Goal: Task Accomplishment & Management: Manage account settings

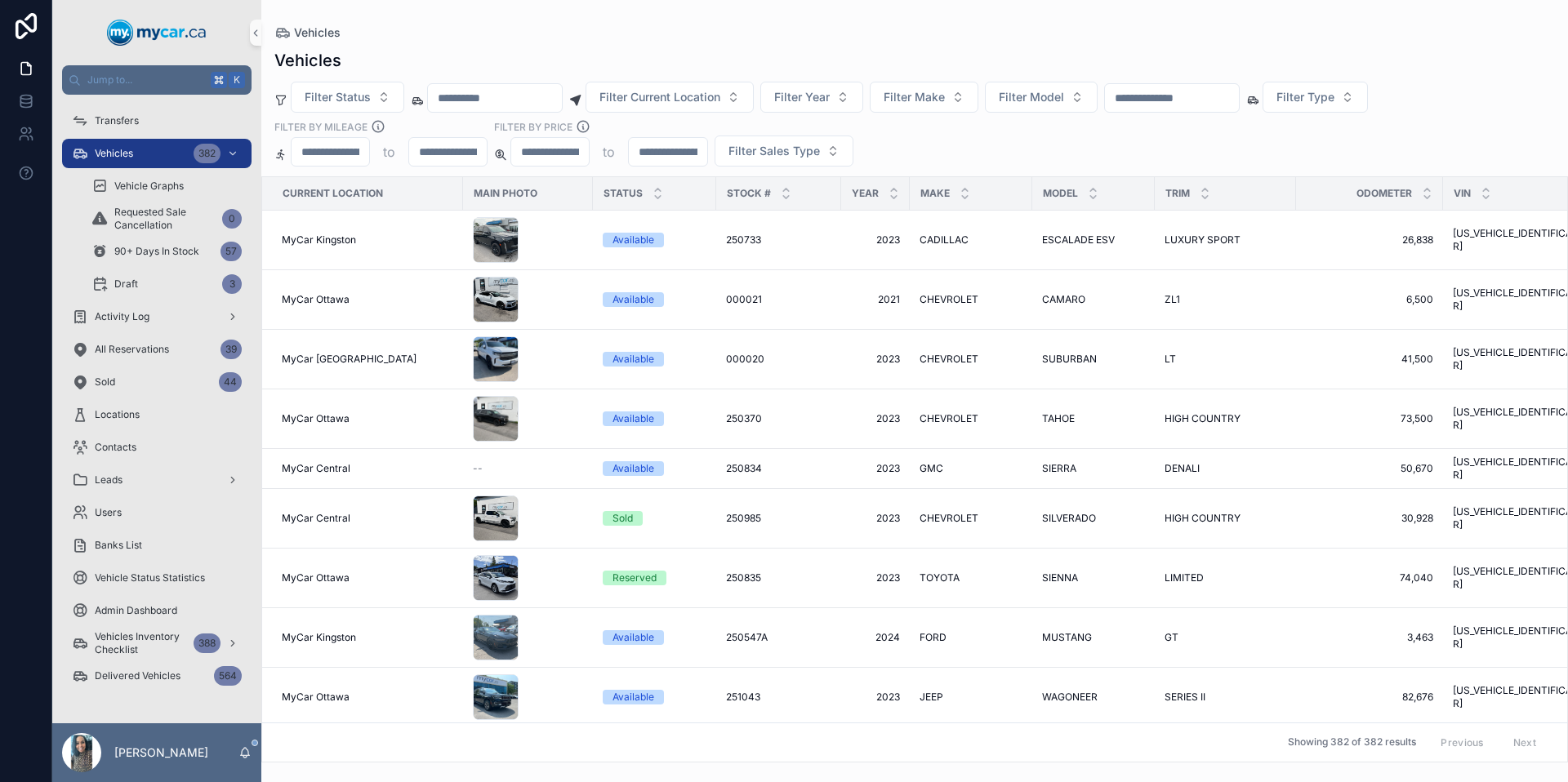
click at [1212, 88] on input "scrollable content" at bounding box center [1172, 98] width 134 height 23
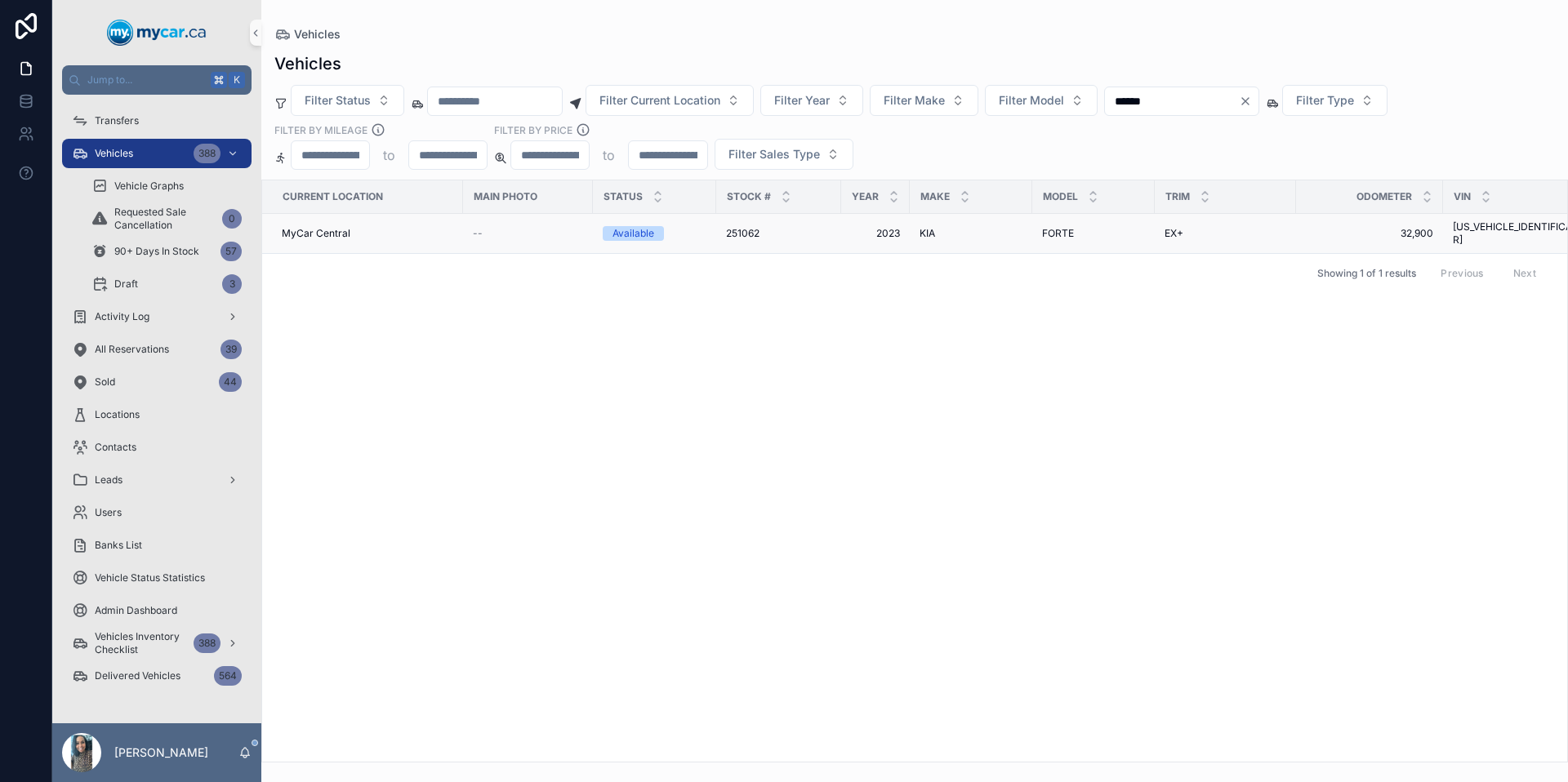
type input "******"
click at [783, 227] on div "251062 251062" at bounding box center [778, 234] width 105 height 13
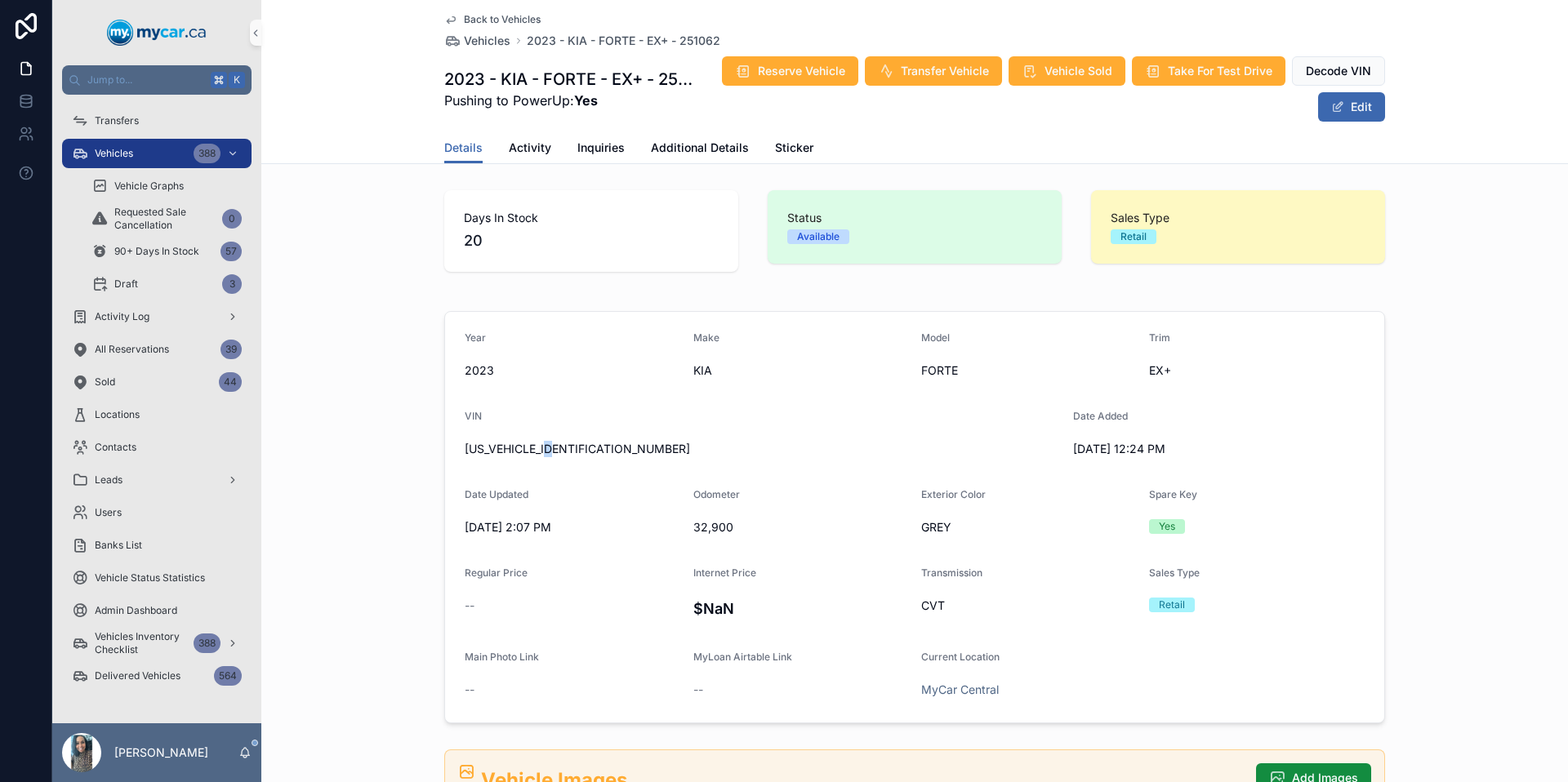
click at [556, 443] on span "3KPF34ADXPE656525" at bounding box center [762, 449] width 595 height 17
click at [552, 444] on span "3KPF34ADXPE656525" at bounding box center [762, 449] width 595 height 17
click at [551, 445] on span "3KPF34ADXPE656525" at bounding box center [762, 449] width 595 height 17
click at [144, 150] on div "Vehicles 388" at bounding box center [156, 154] width 170 height 26
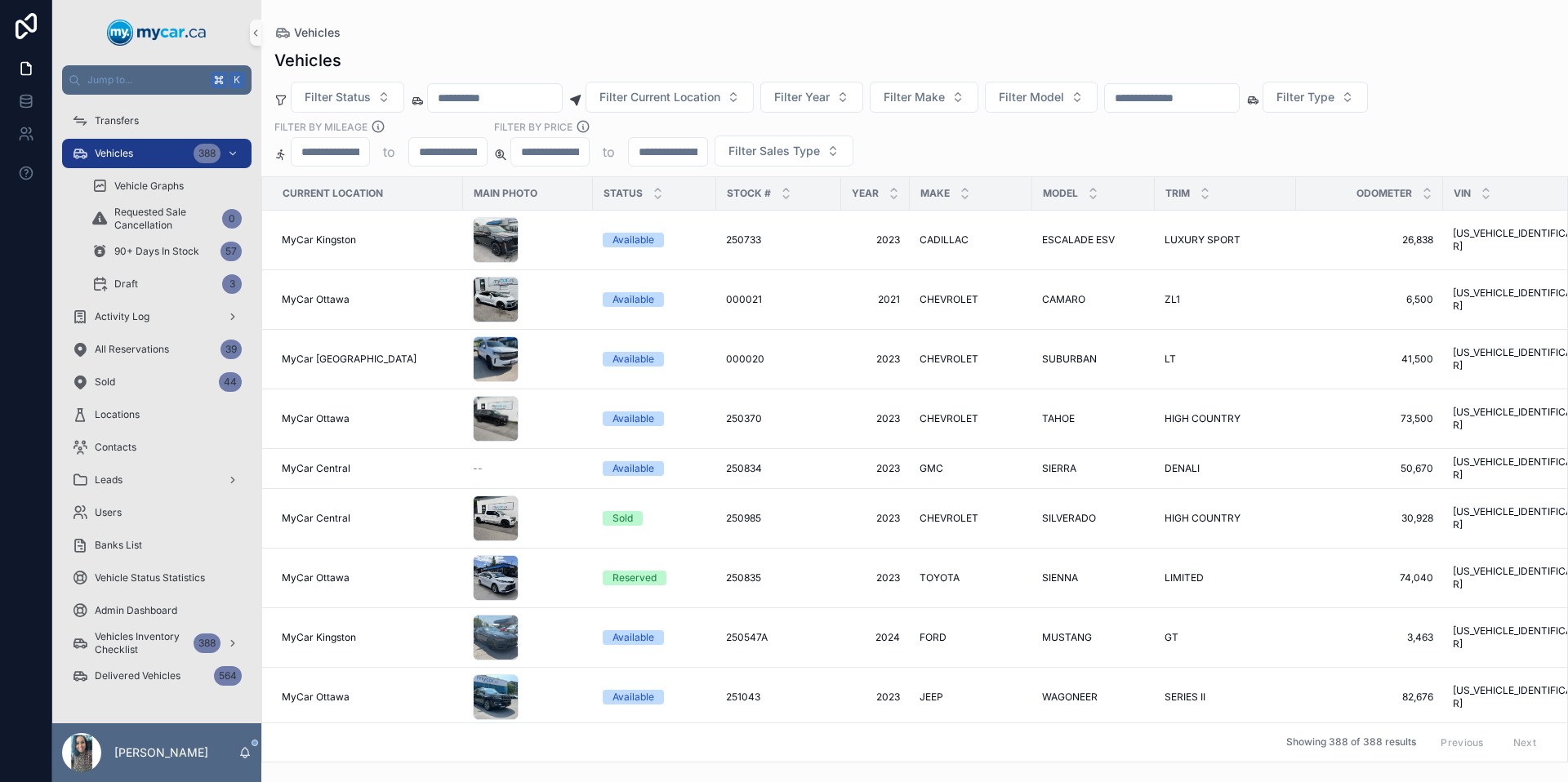
click at [1212, 98] on input "scrollable content" at bounding box center [1172, 98] width 134 height 23
paste input "*******"
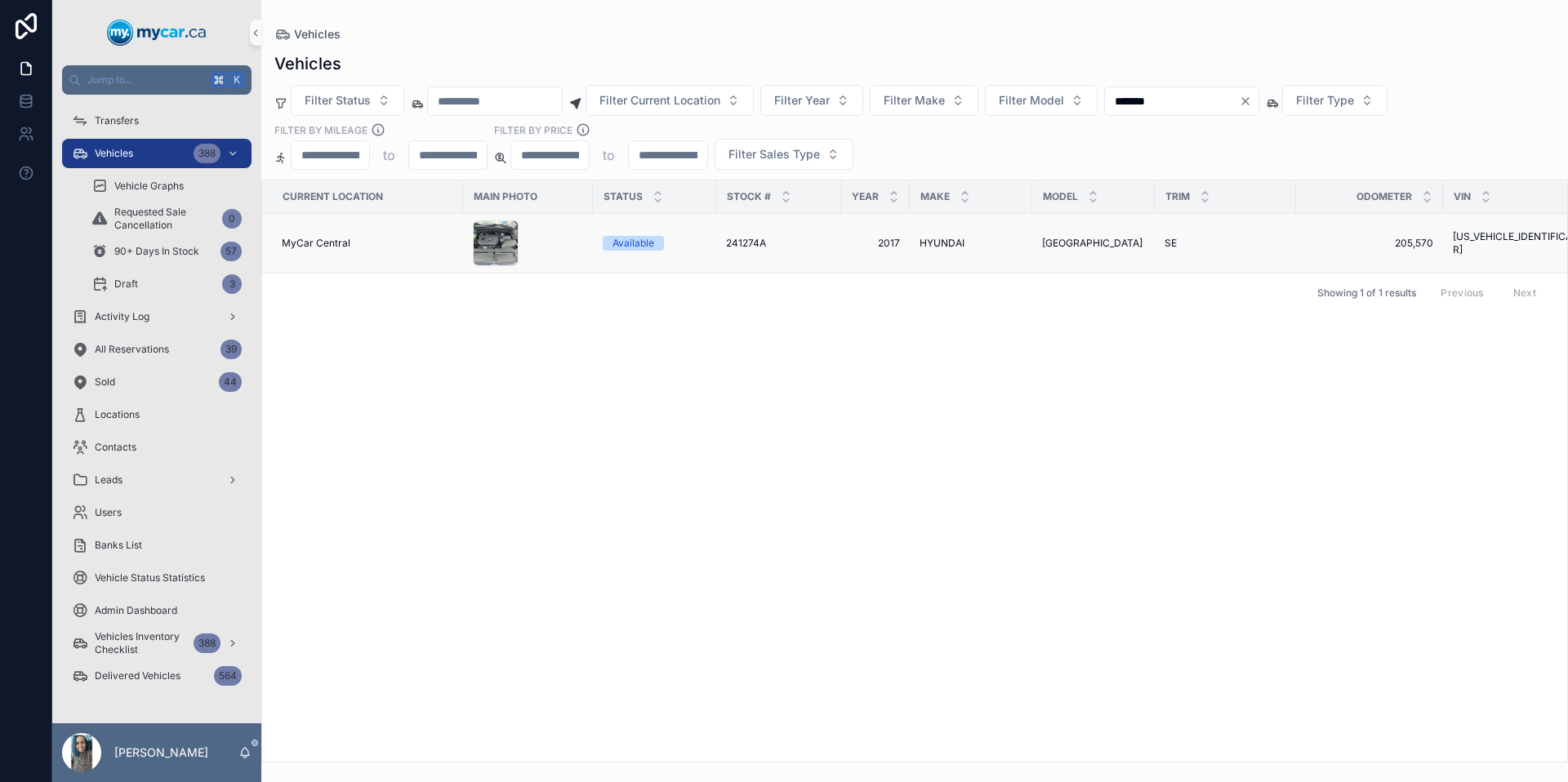
type input "*******"
click at [804, 244] on div "241274A 241274A" at bounding box center [778, 243] width 105 height 13
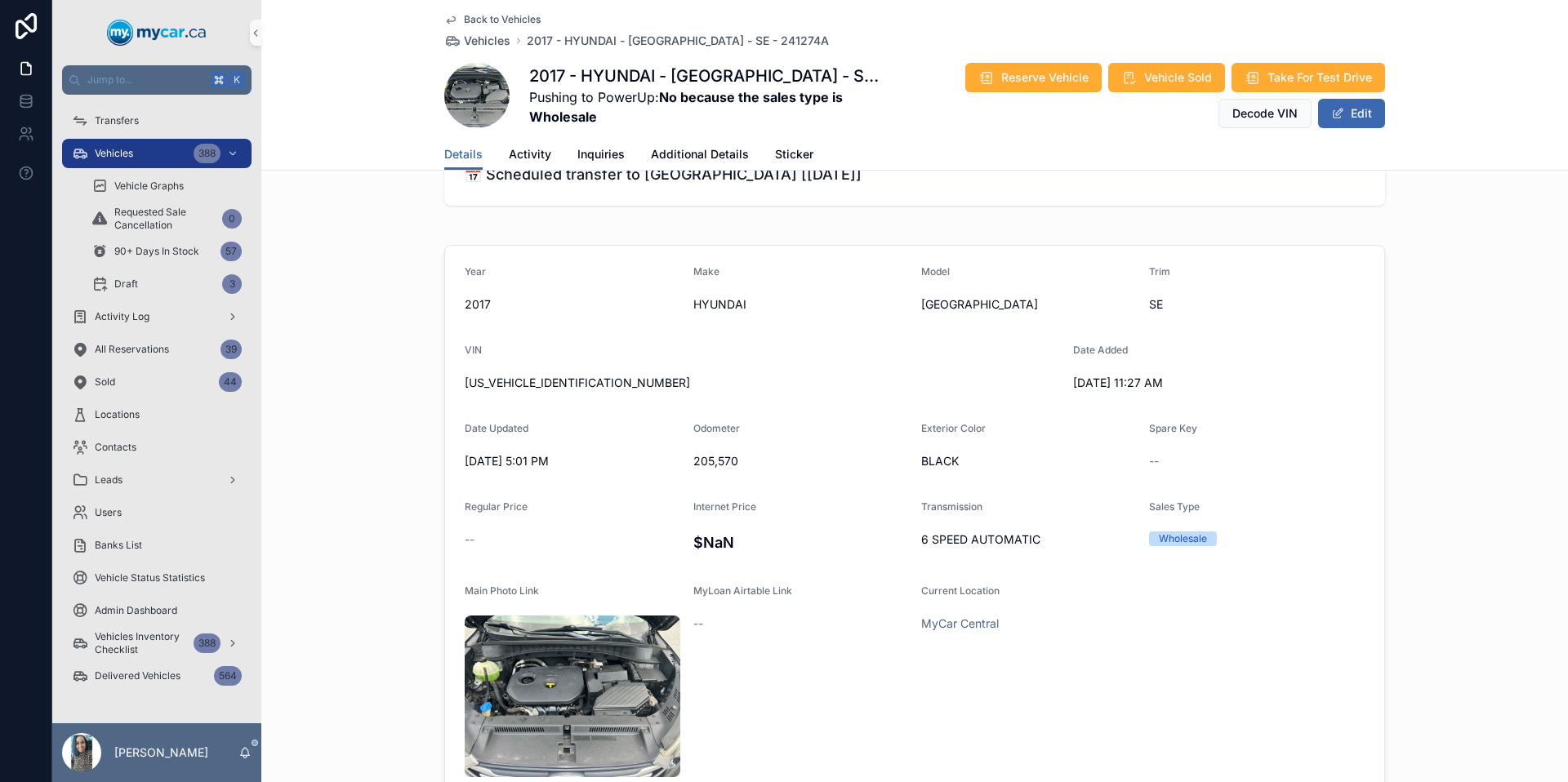
scroll to position [238, 0]
click at [536, 379] on span "KM8J3CA41HU506029" at bounding box center [762, 382] width 595 height 17
copy span "KM8J3CA41HU506029"
click at [175, 120] on div "Transfers" at bounding box center [156, 121] width 170 height 26
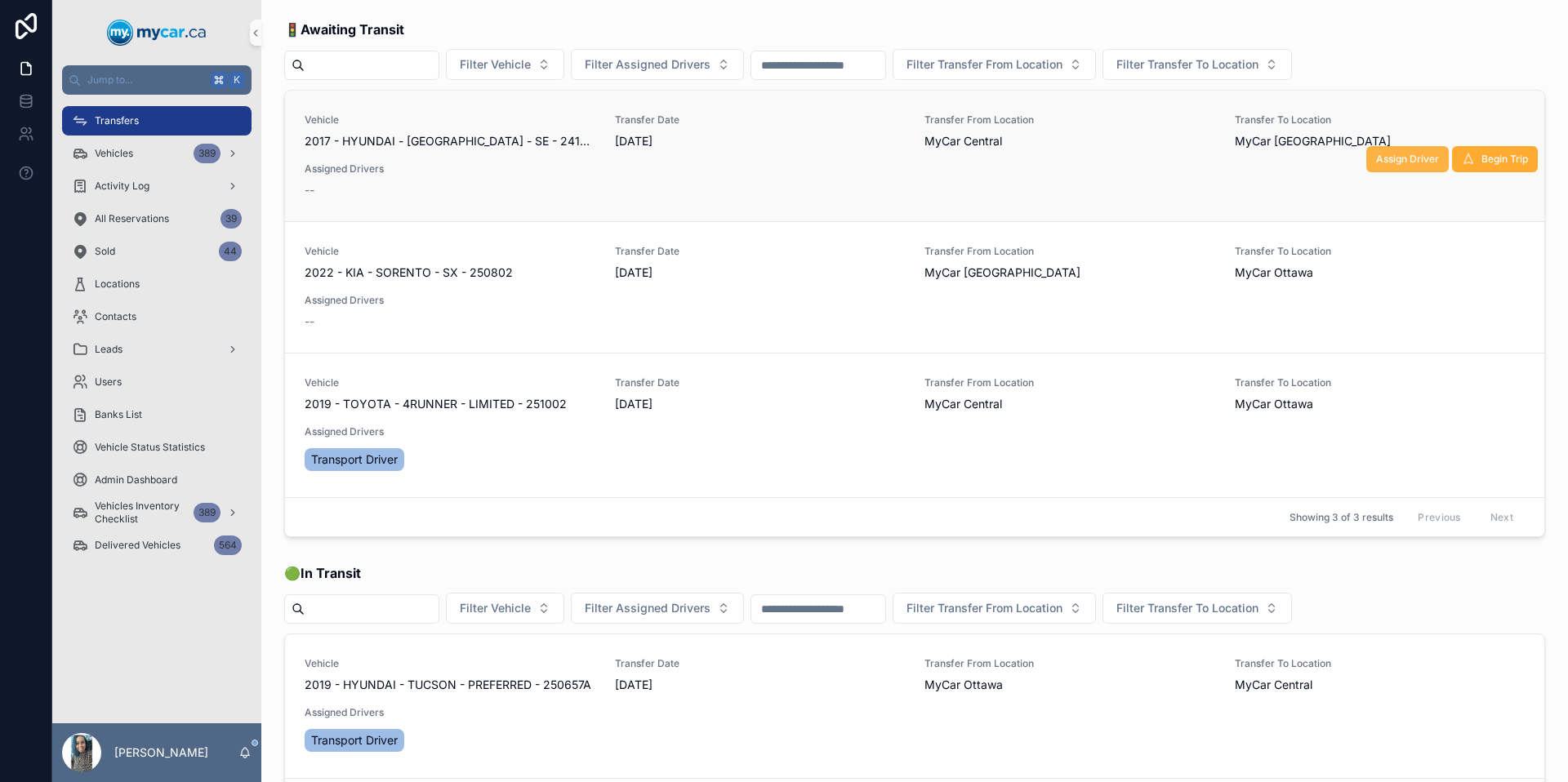
click at [1413, 155] on span "Assign Driver" at bounding box center [1407, 159] width 63 height 13
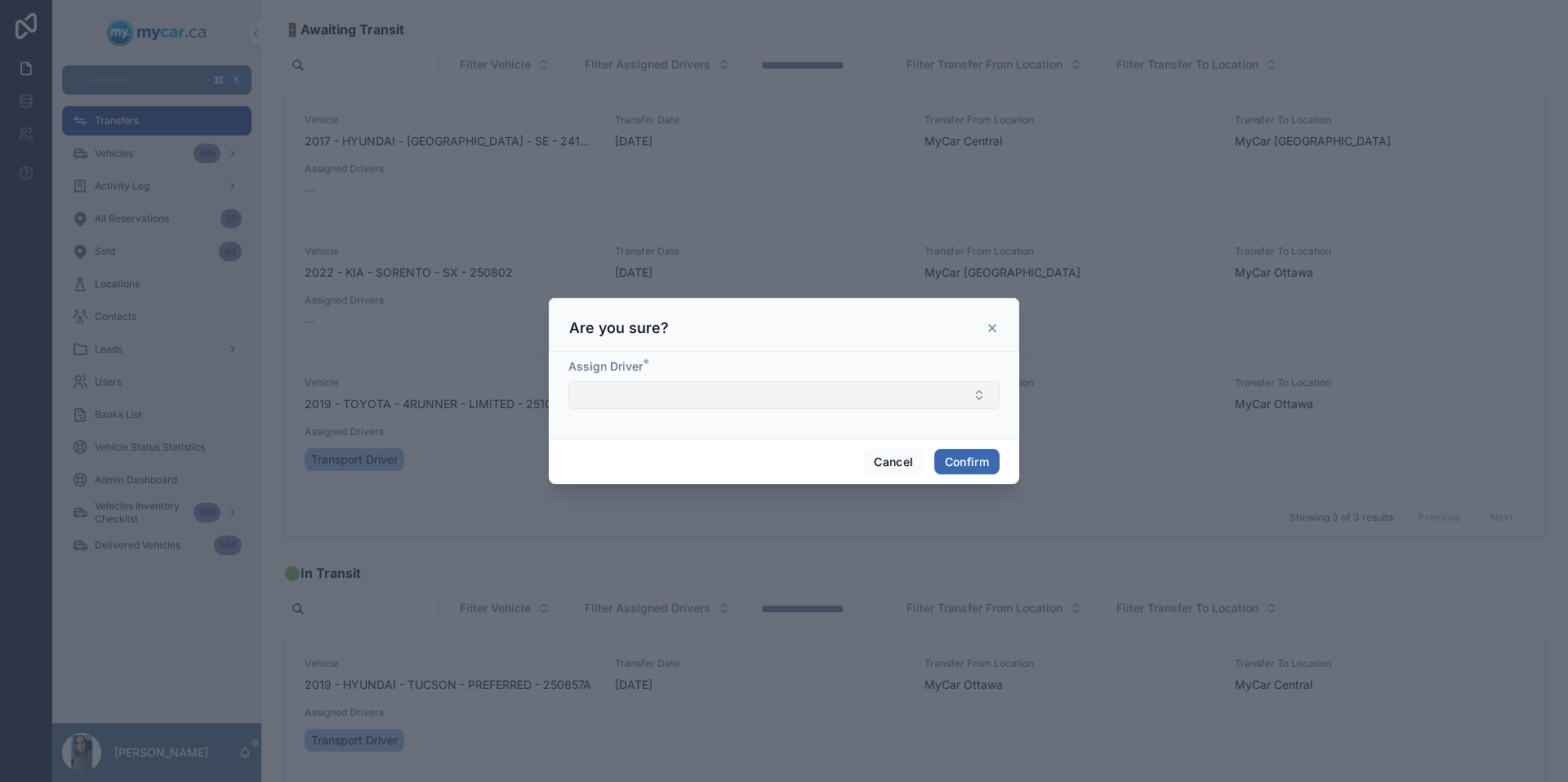
click at [889, 391] on button "Select Button" at bounding box center [784, 395] width 432 height 28
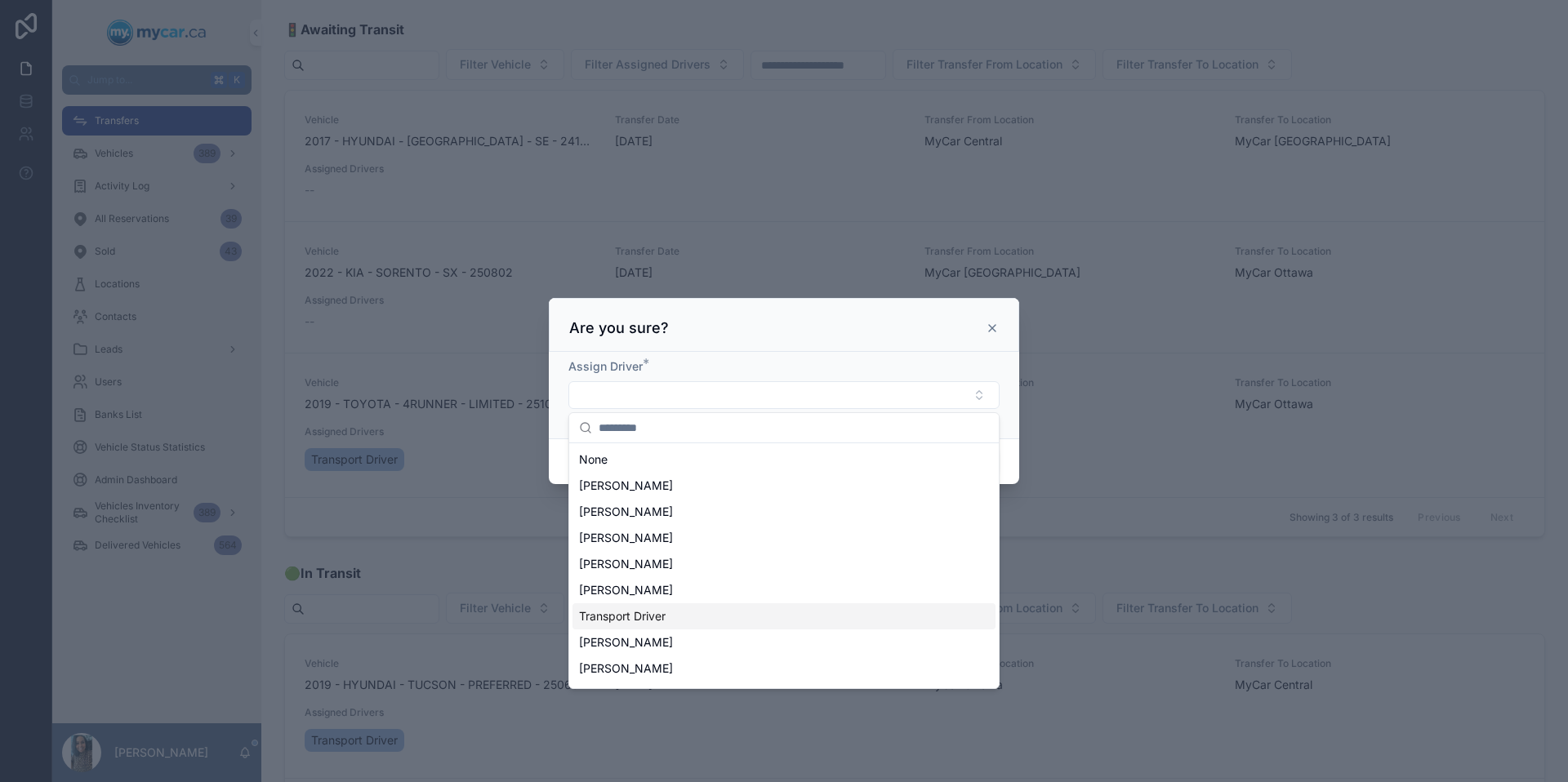
click at [721, 619] on div "Transport Driver" at bounding box center [784, 616] width 423 height 26
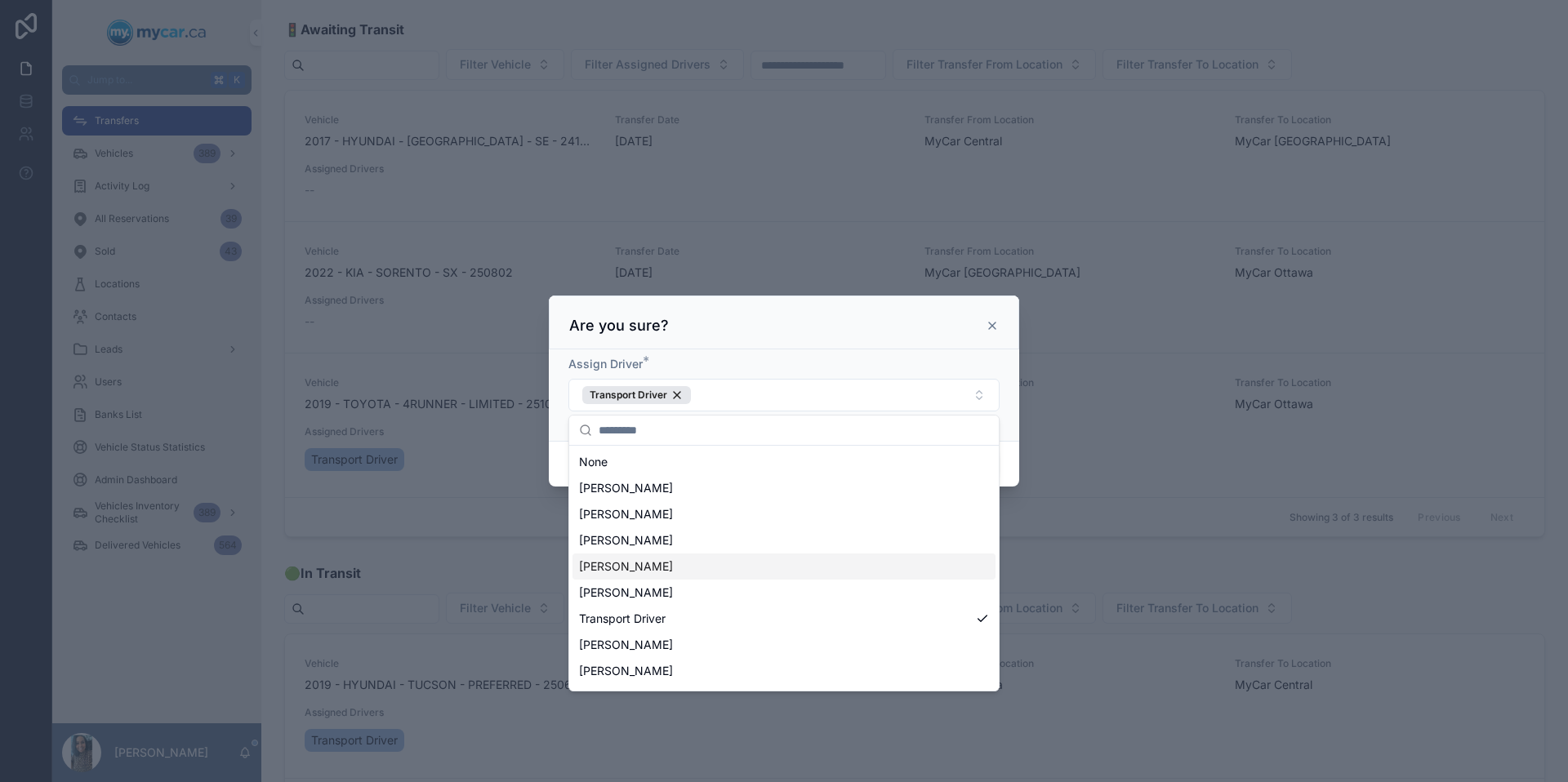
click at [1012, 458] on div "Cancel Confirm" at bounding box center [783, 464] width 470 height 47
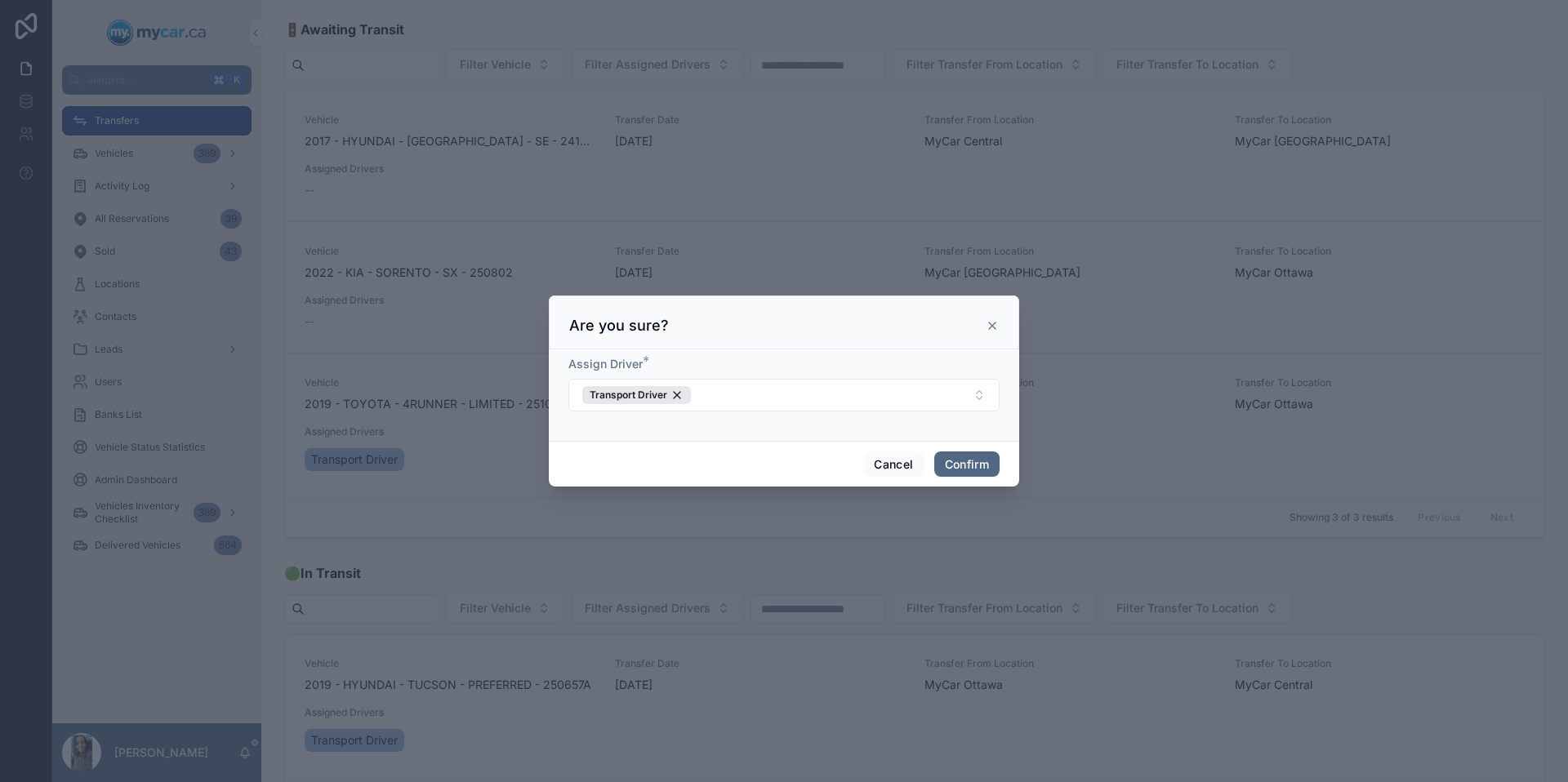
click at [977, 470] on button "Confirm" at bounding box center [966, 465] width 65 height 26
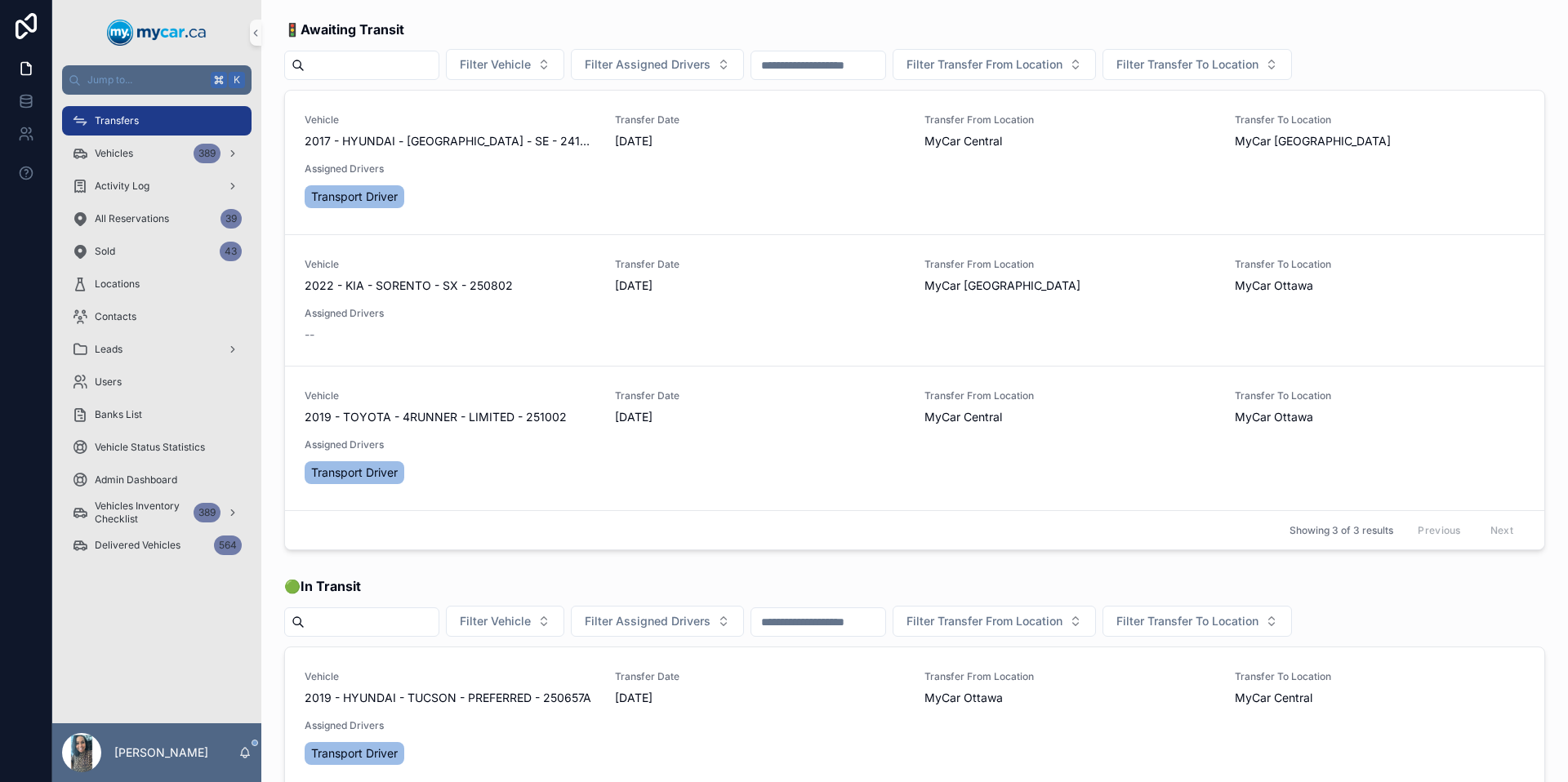
click at [0, 0] on button "Update Transfer" at bounding box center [0, 0] width 0 height 0
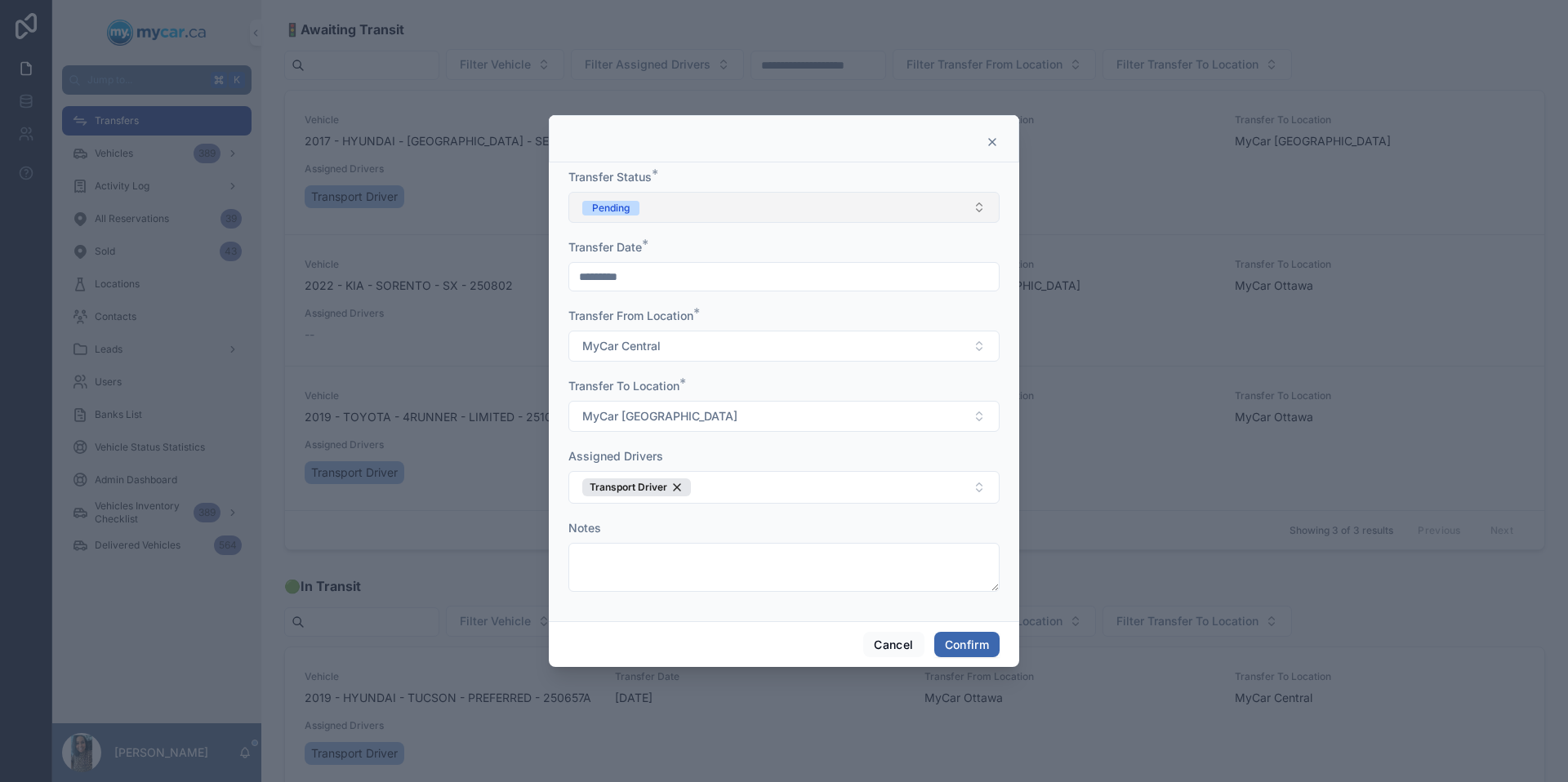
click at [678, 206] on button "Pending" at bounding box center [784, 208] width 432 height 31
click at [686, 301] on div "In Transit" at bounding box center [784, 297] width 423 height 25
click at [966, 641] on button "Confirm" at bounding box center [966, 645] width 65 height 26
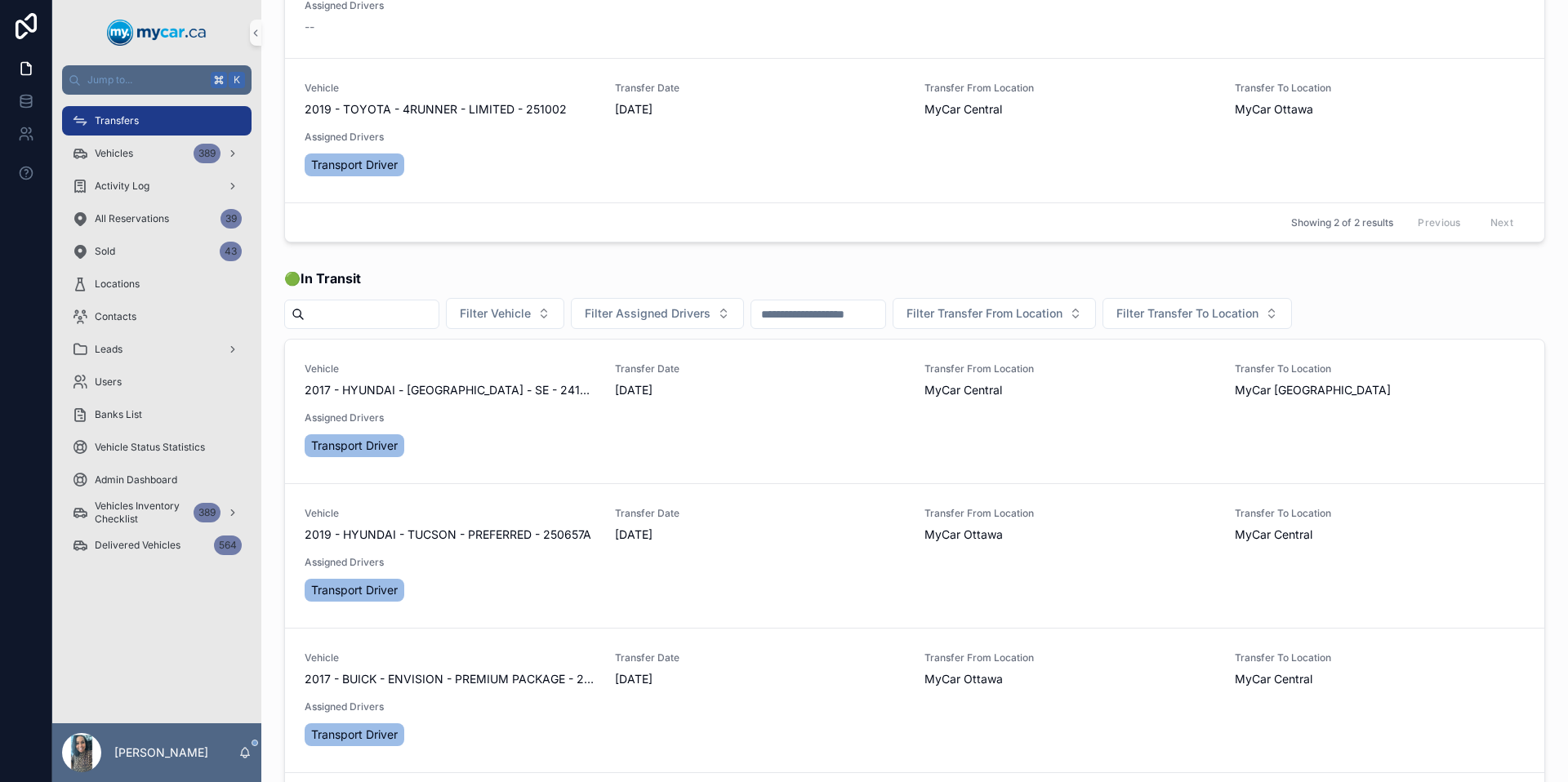
scroll to position [242, 0]
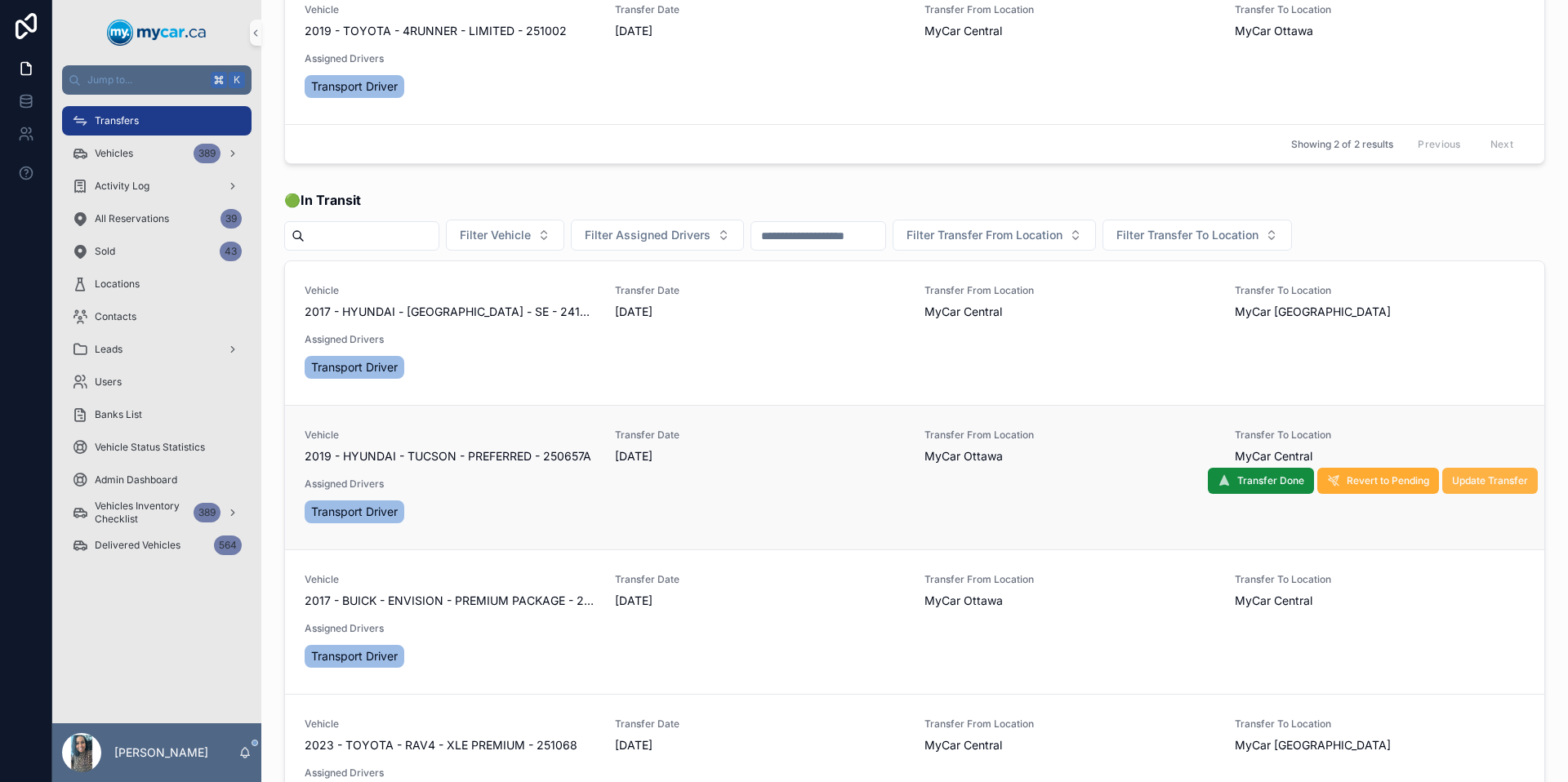
click at [1474, 484] on span "Update Transfer" at bounding box center [1490, 481] width 76 height 13
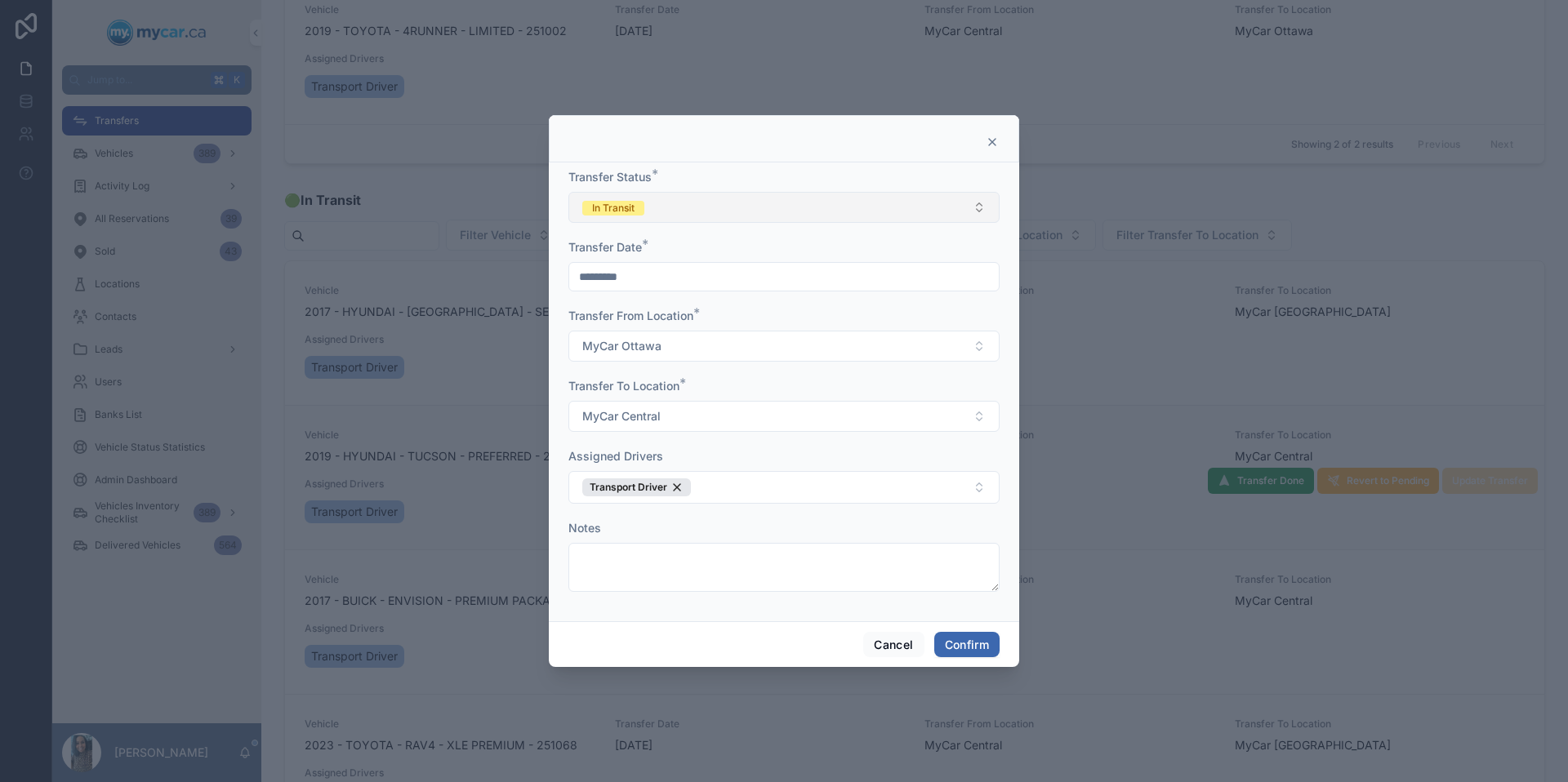
click at [742, 208] on button "In Transit" at bounding box center [784, 208] width 432 height 31
click at [669, 319] on div "Completed" at bounding box center [784, 321] width 423 height 25
click at [986, 656] on button "Confirm" at bounding box center [966, 645] width 65 height 26
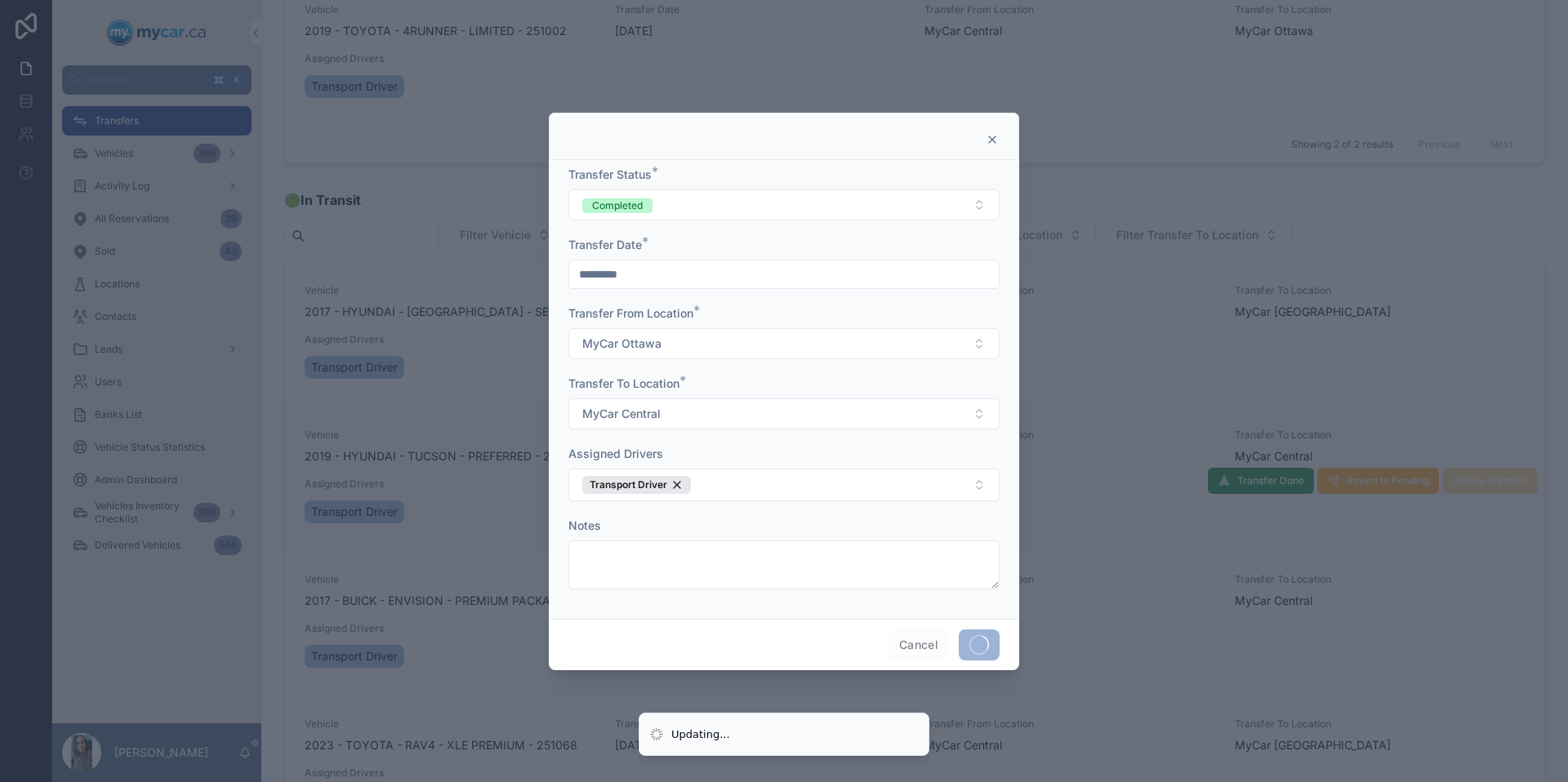
click at [988, 648] on span at bounding box center [979, 645] width 40 height 31
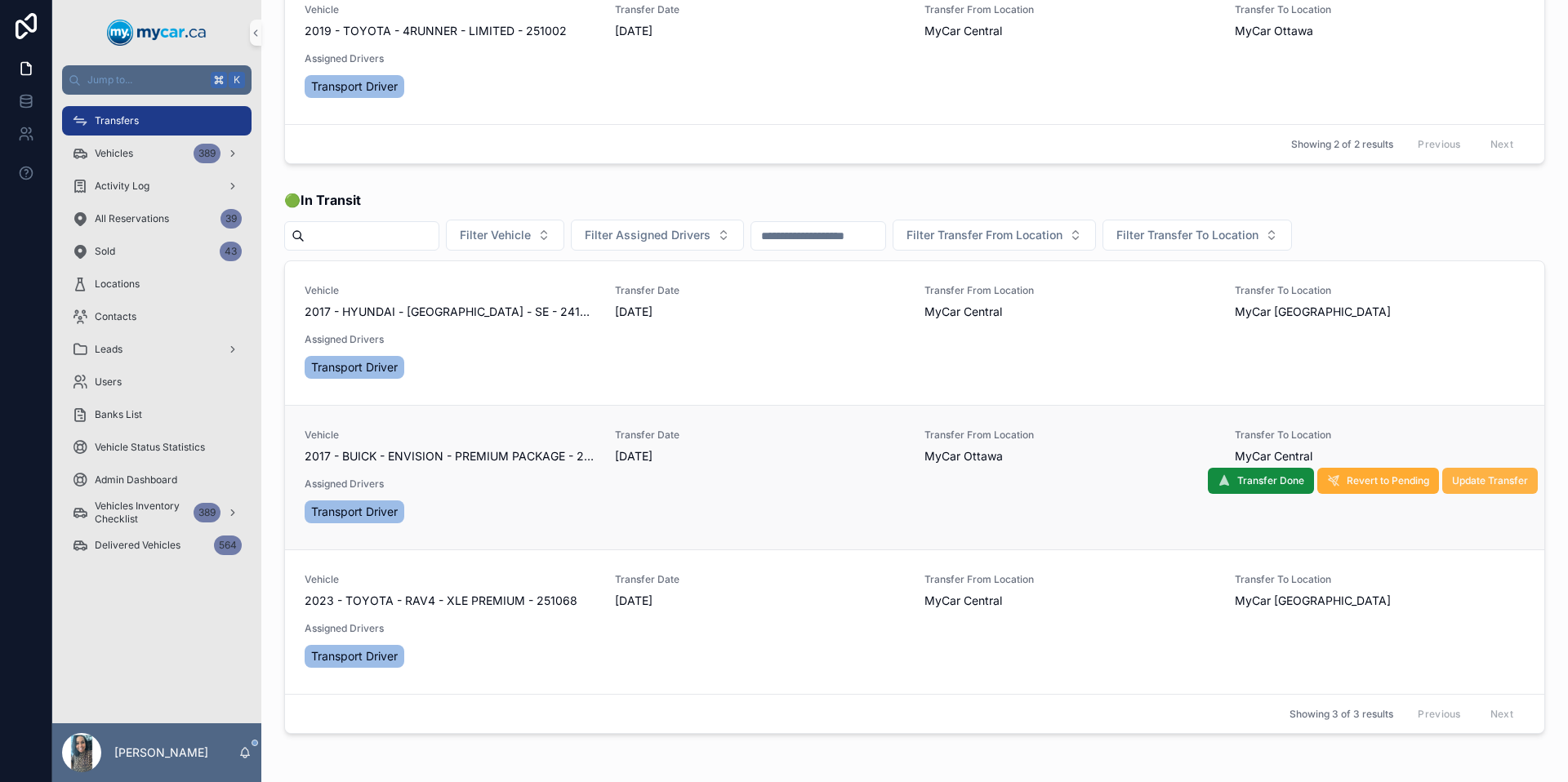
click at [1477, 477] on span "Update Transfer" at bounding box center [1490, 481] width 76 height 13
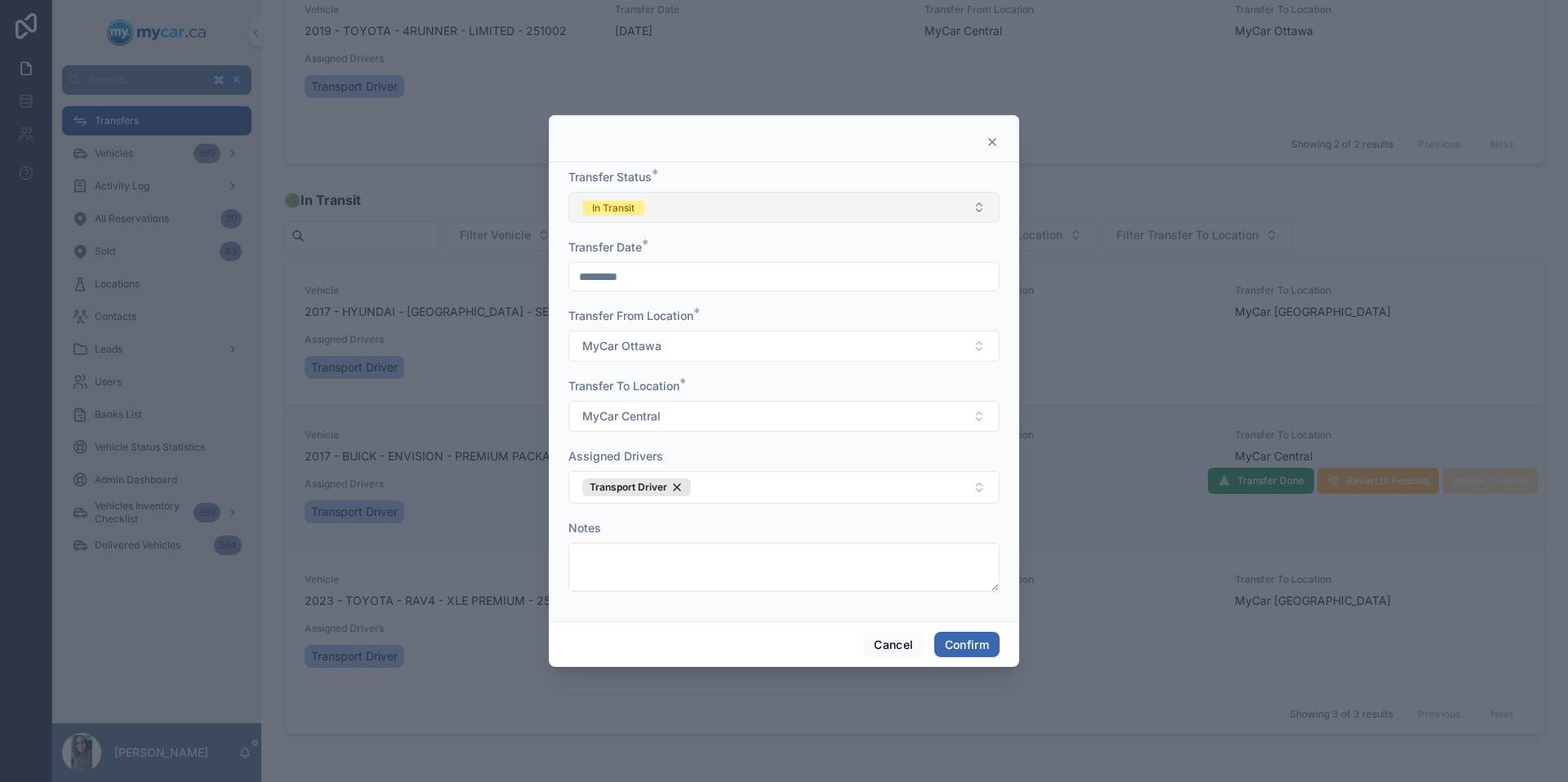
click at [842, 207] on button "In Transit" at bounding box center [784, 208] width 432 height 31
click at [736, 310] on div "Completed" at bounding box center [784, 321] width 423 height 25
click at [964, 649] on button "Confirm" at bounding box center [966, 645] width 65 height 26
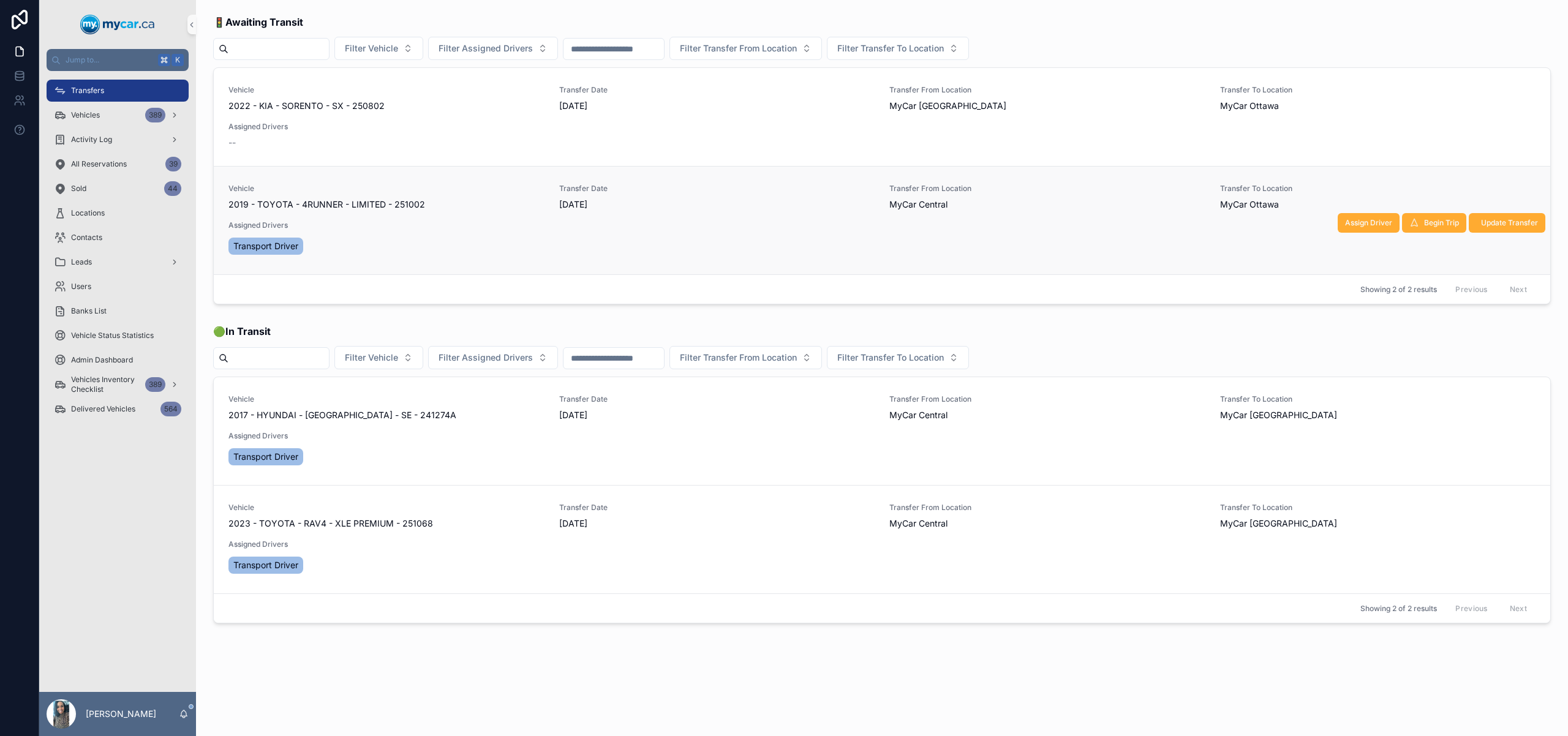
scroll to position [0, 0]
click at [101, 123] on div "Vehicles 389" at bounding box center [117, 115] width 128 height 19
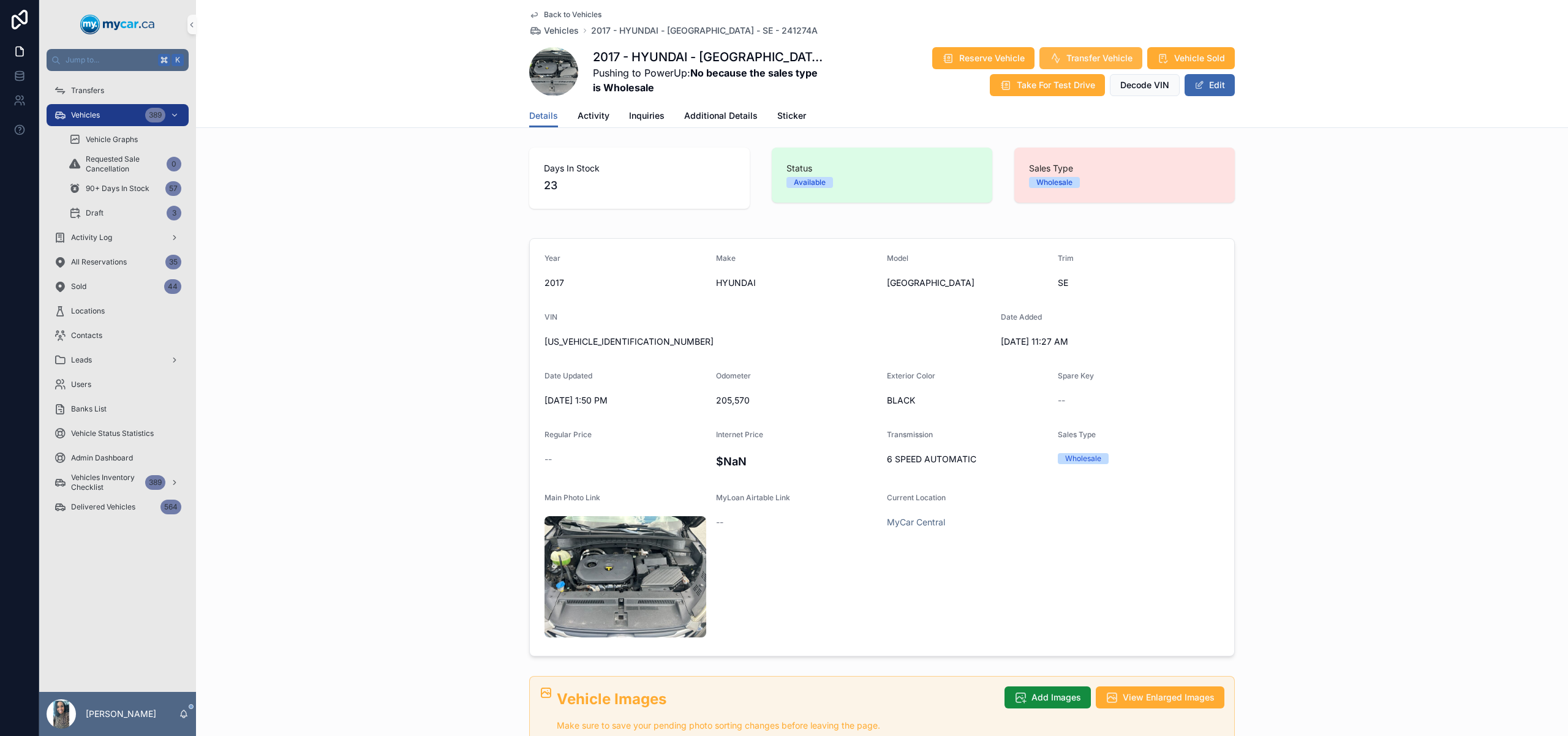
click at [1118, 59] on span "Transfer Vehicle" at bounding box center [1099, 58] width 66 height 12
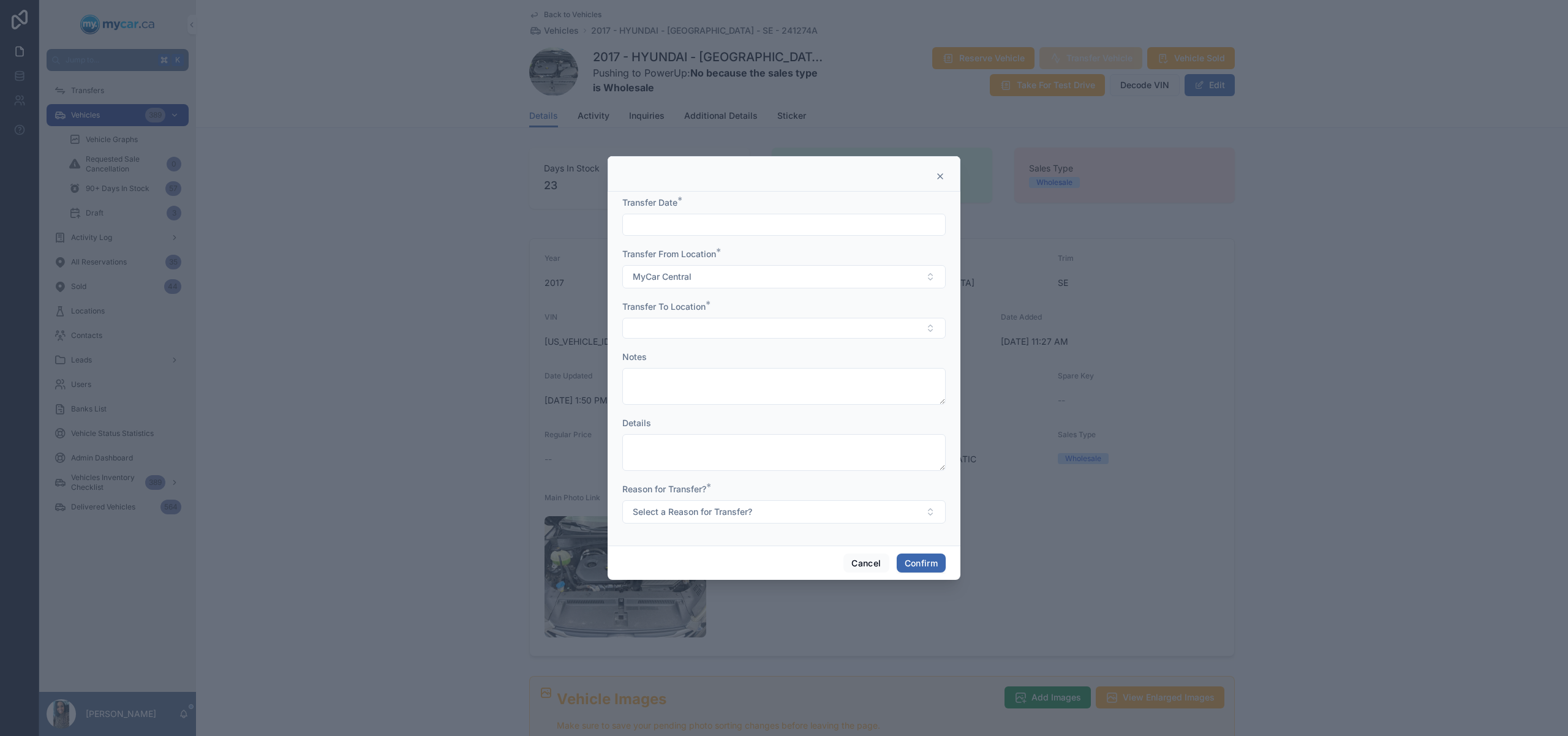
click at [736, 233] on div at bounding box center [784, 225] width 324 height 22
click at [752, 219] on input "text" at bounding box center [784, 224] width 322 height 17
click at [823, 436] on button "29" at bounding box center [828, 434] width 22 height 22
type input "*********"
click at [630, 330] on button "Select Button" at bounding box center [784, 328] width 324 height 21
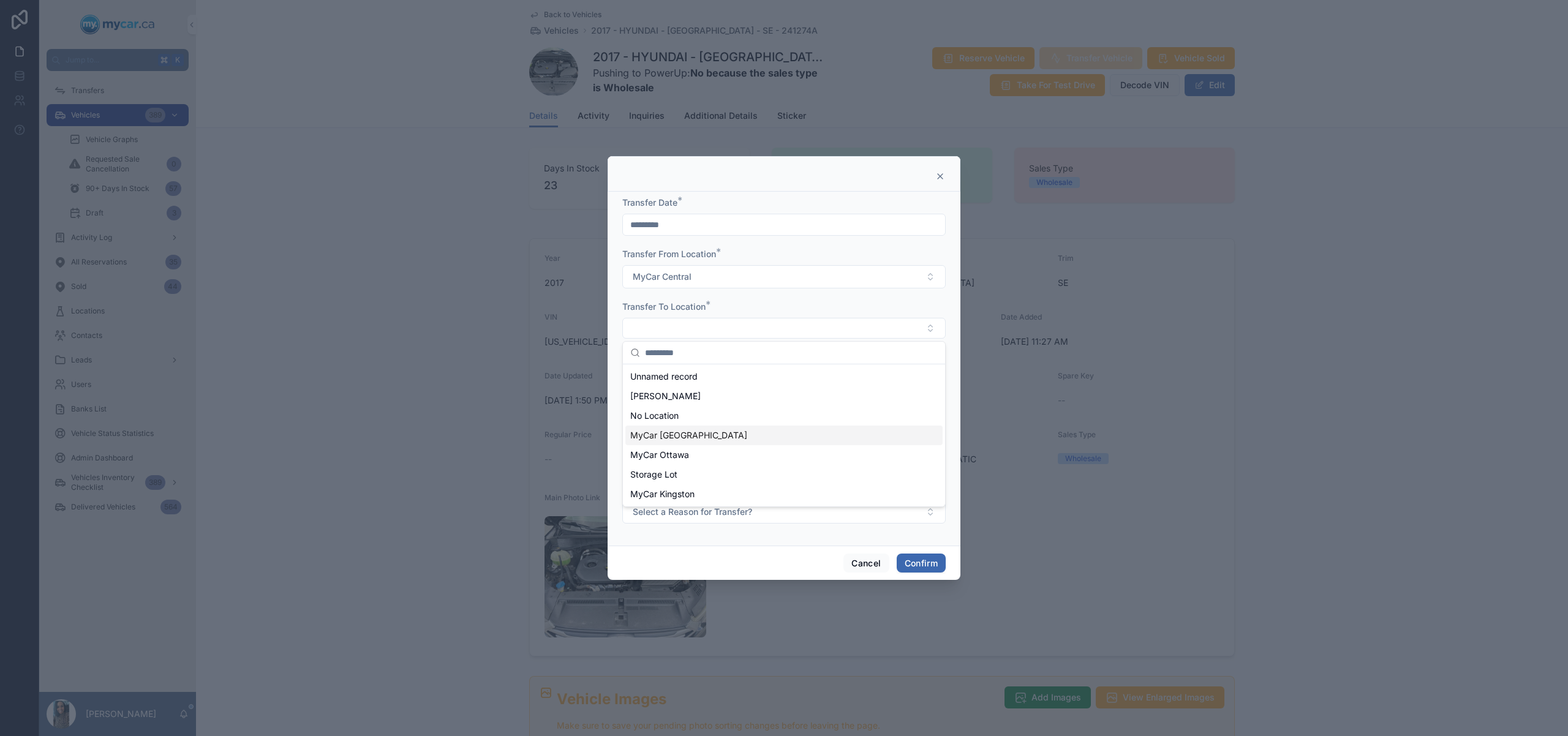
drag, startPoint x: 729, startPoint y: 437, endPoint x: 732, endPoint y: 445, distance: 8.5
click at [729, 437] on div "MyCar [GEOGRAPHIC_DATA]" at bounding box center [784, 435] width 317 height 19
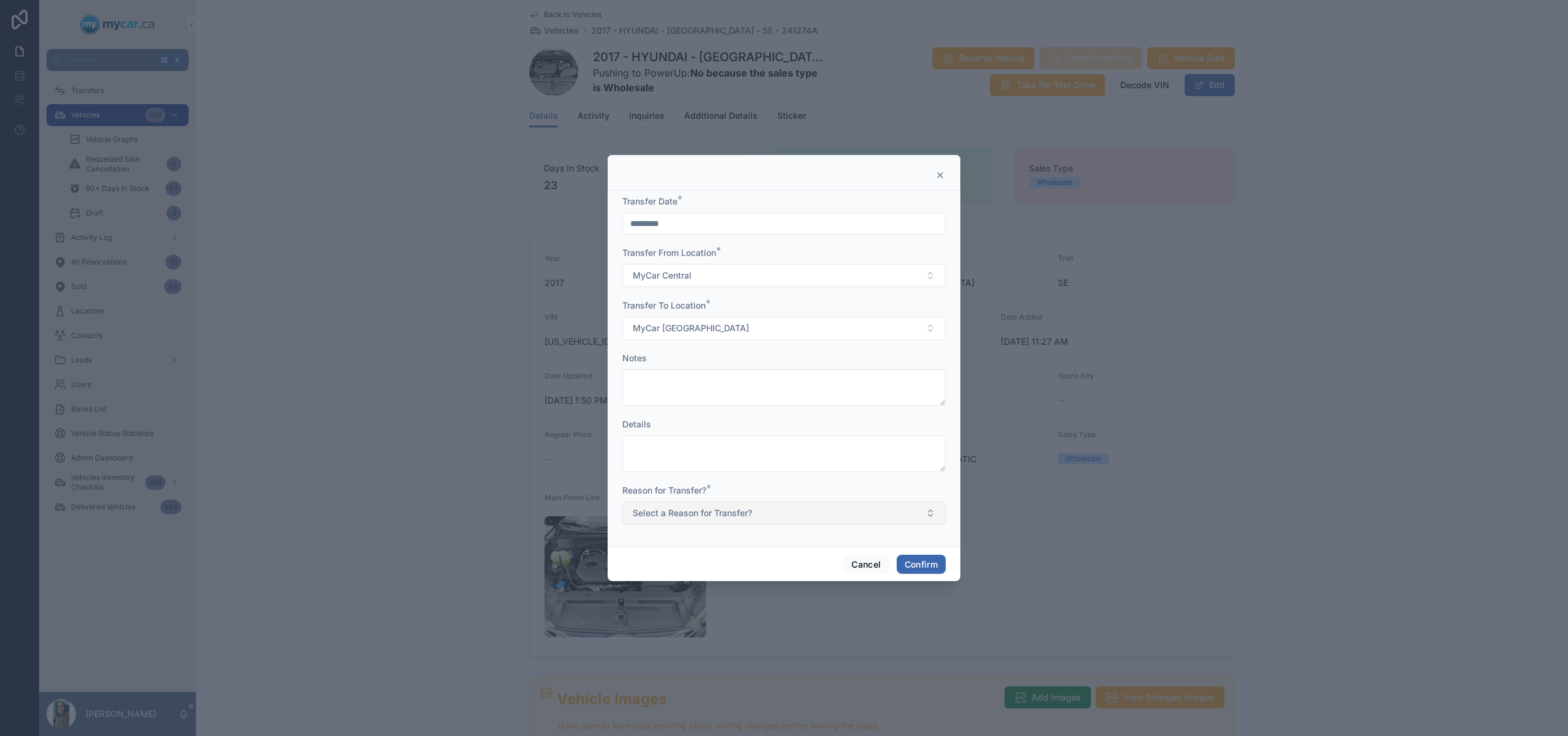
click at [721, 508] on span "Select a Reason for Transfer?" at bounding box center [692, 513] width 119 height 12
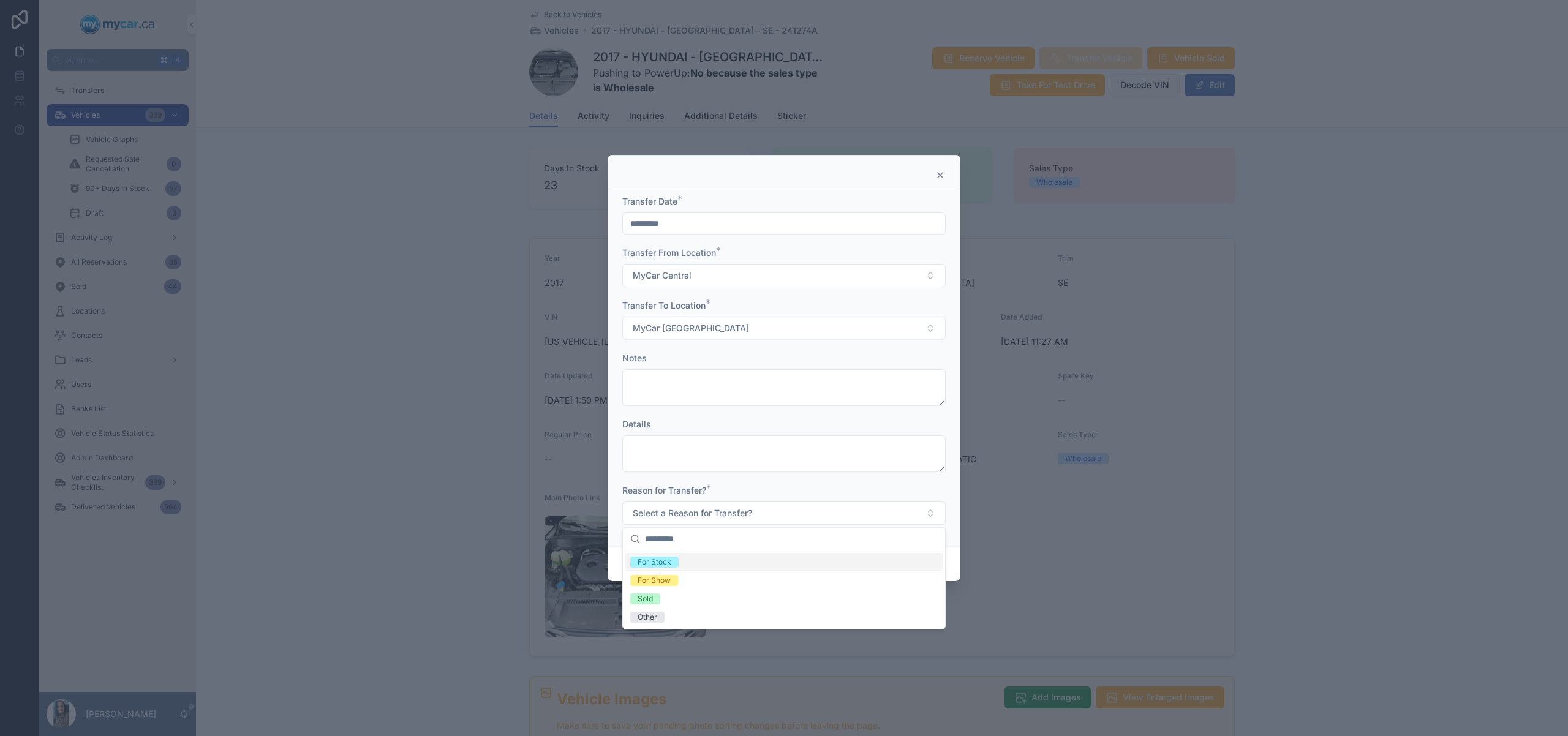
click at [698, 563] on div "For Stock" at bounding box center [784, 561] width 317 height 19
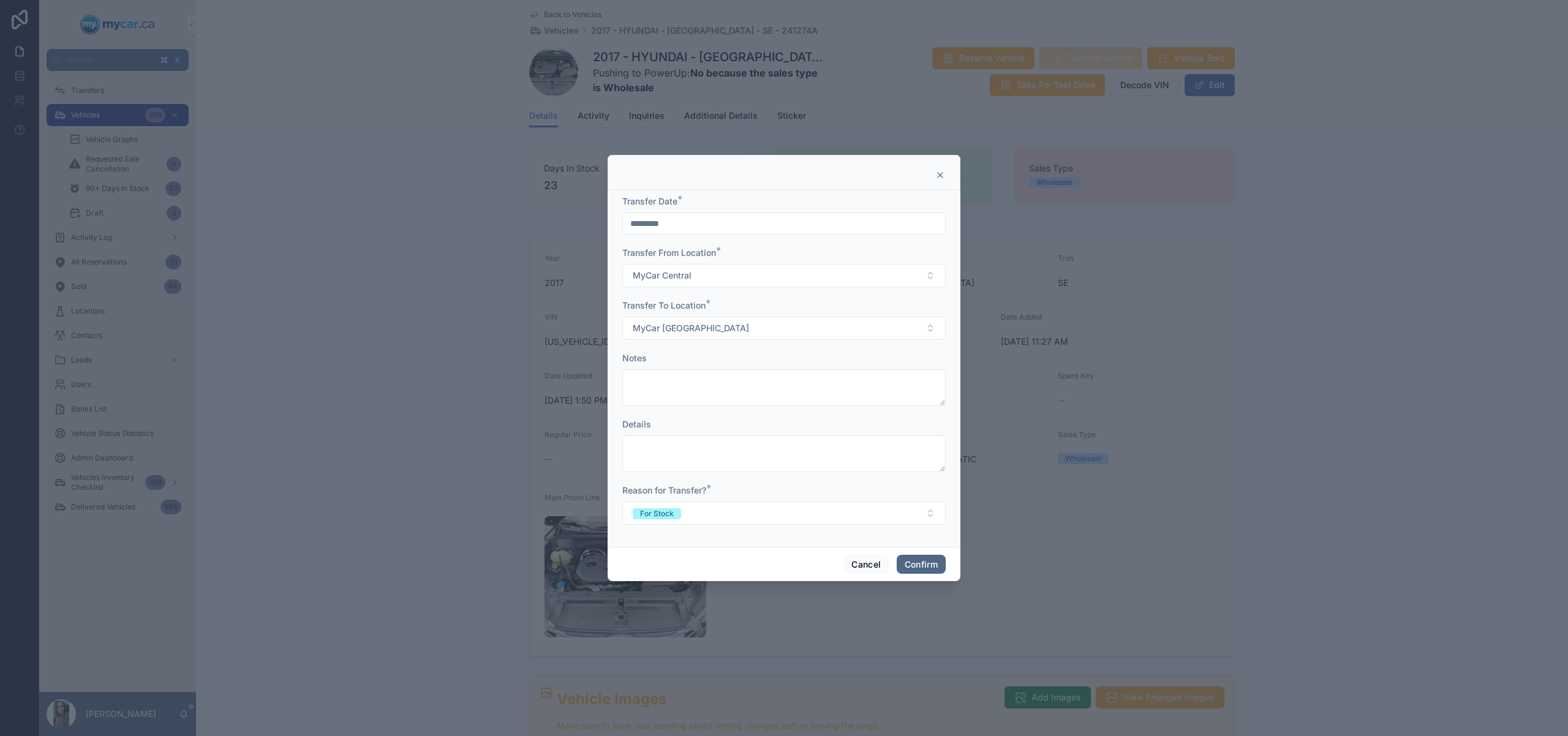
click at [937, 568] on button "Confirm" at bounding box center [921, 564] width 49 height 19
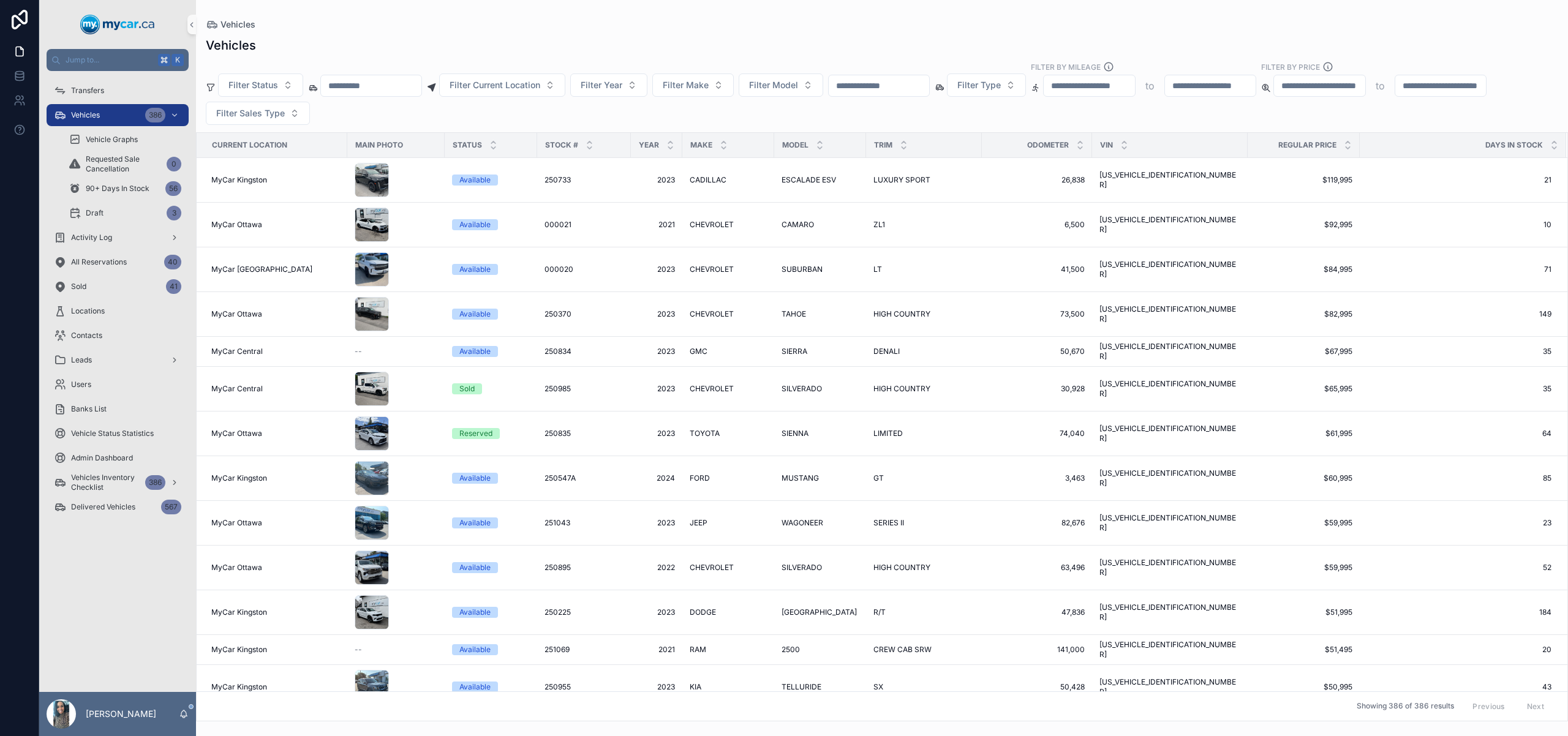
click at [902, 88] on input "scrollable content" at bounding box center [879, 86] width 101 height 17
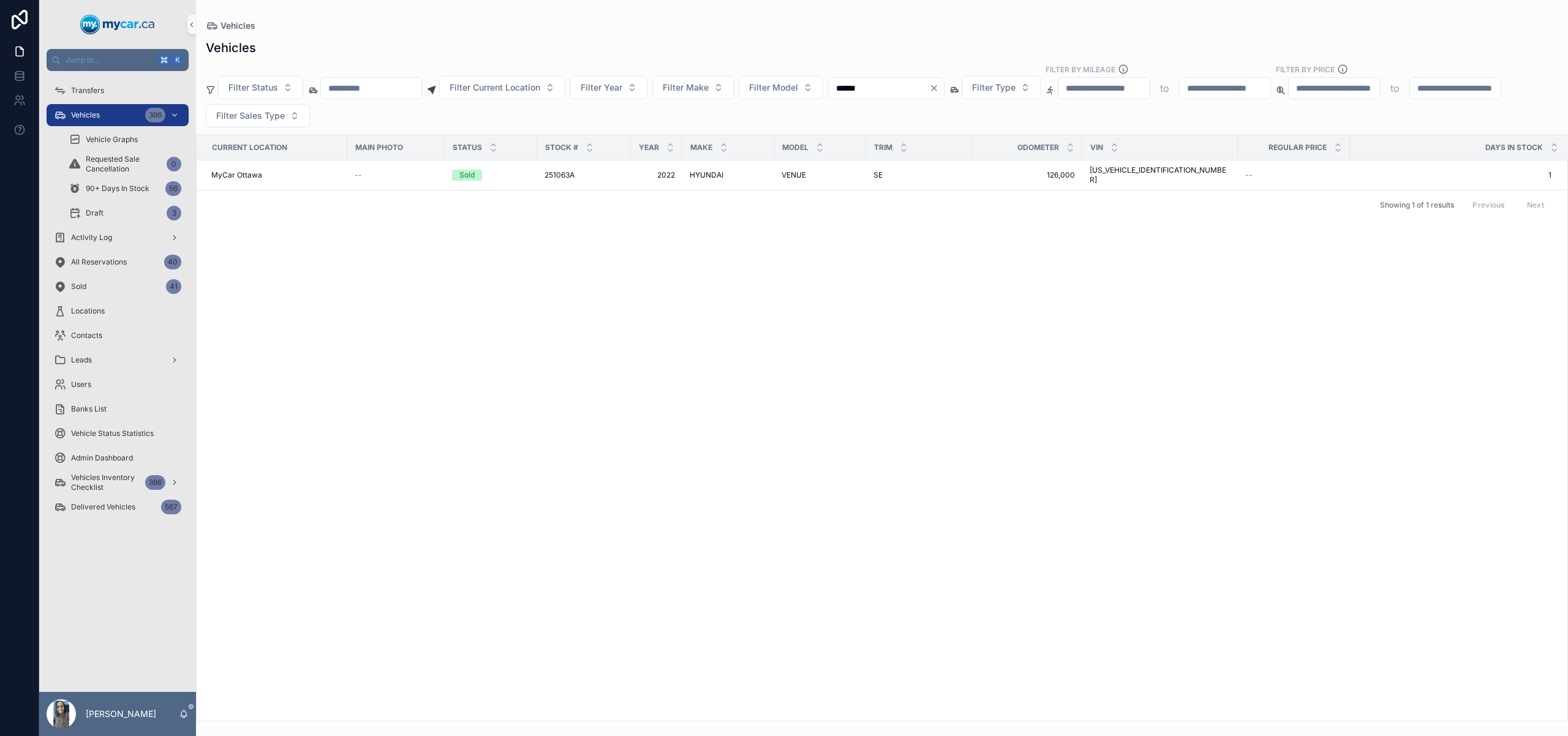
click at [908, 88] on input "******" at bounding box center [879, 88] width 101 height 17
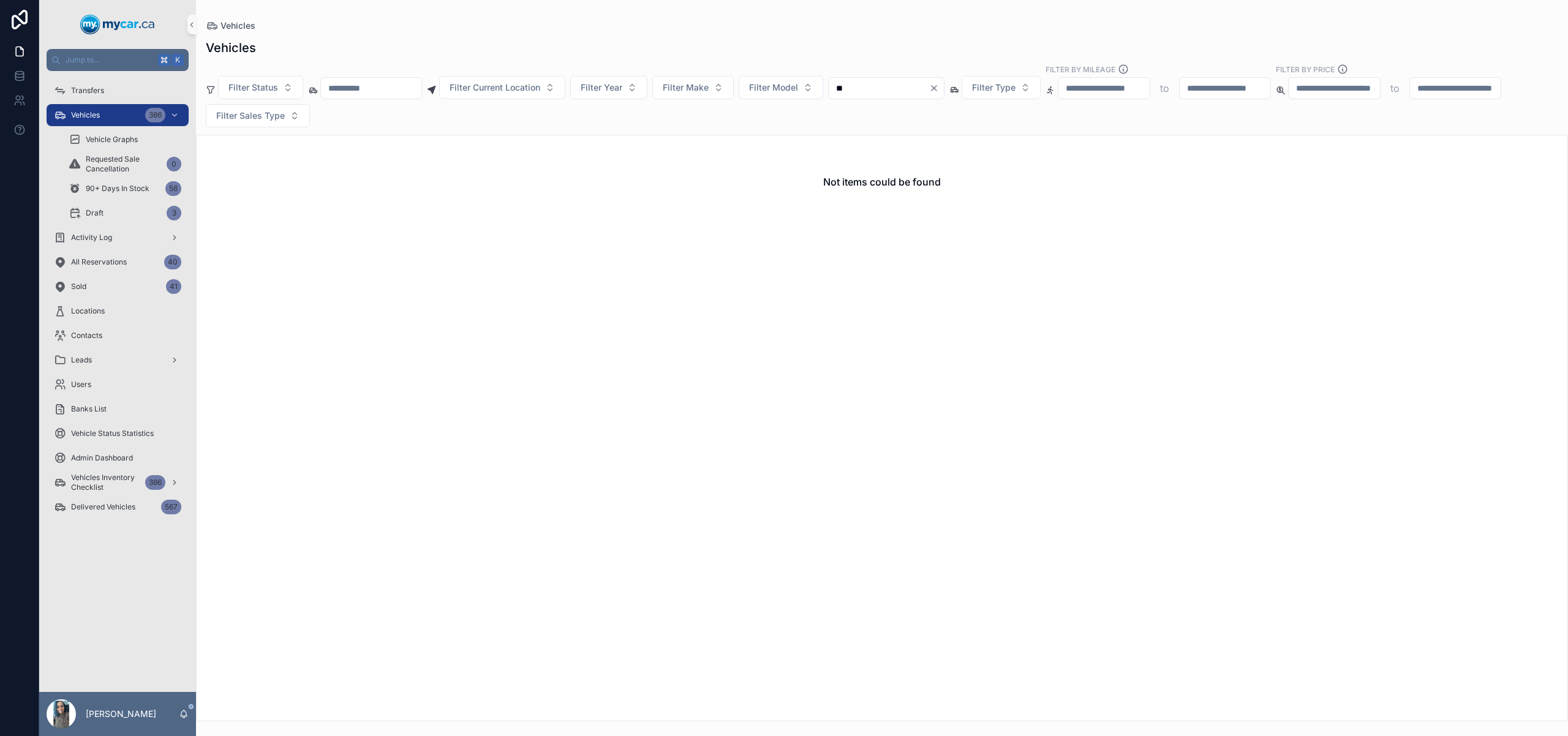
type input "*"
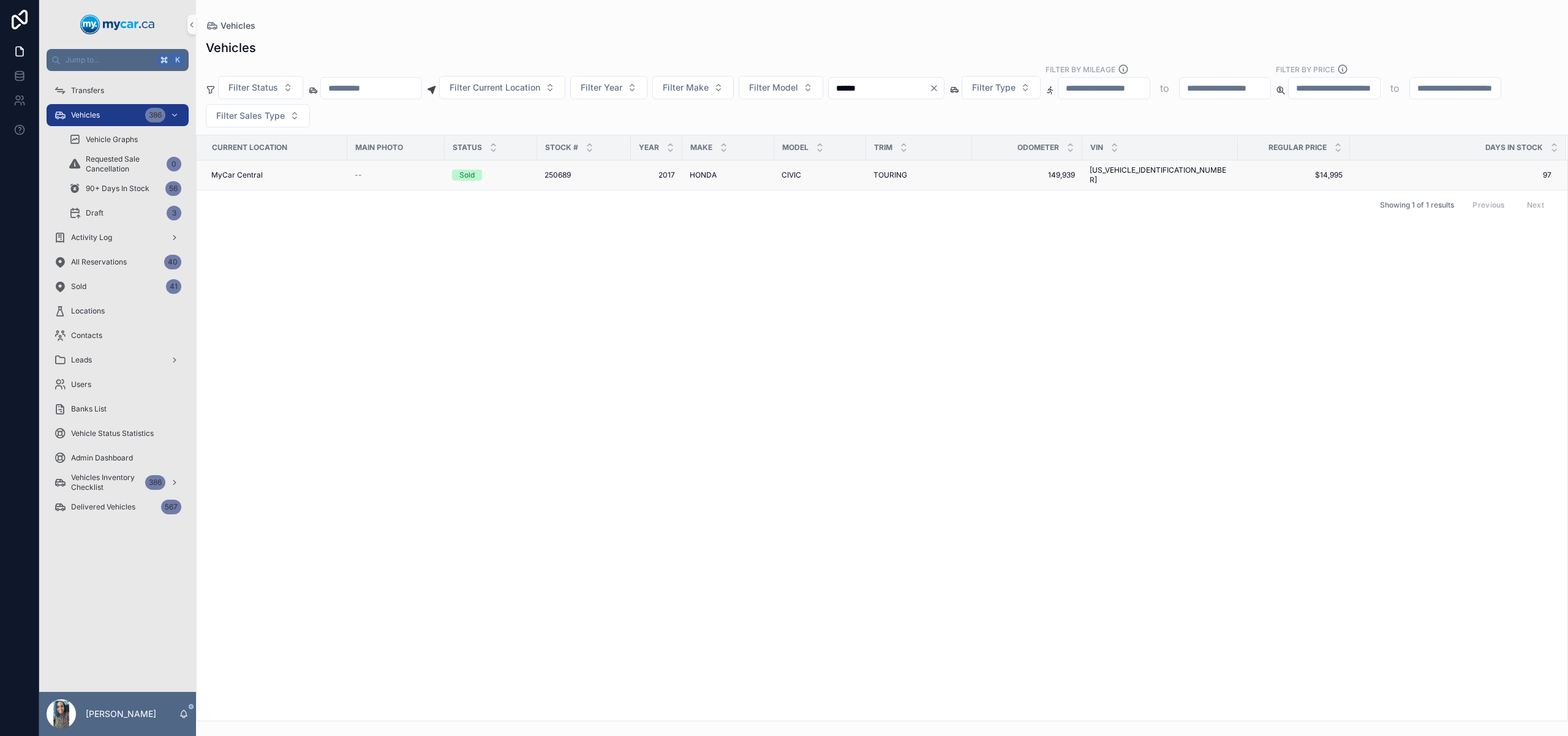
type input "******"
click at [834, 170] on div "CIVIC CIVIC" at bounding box center [820, 175] width 77 height 10
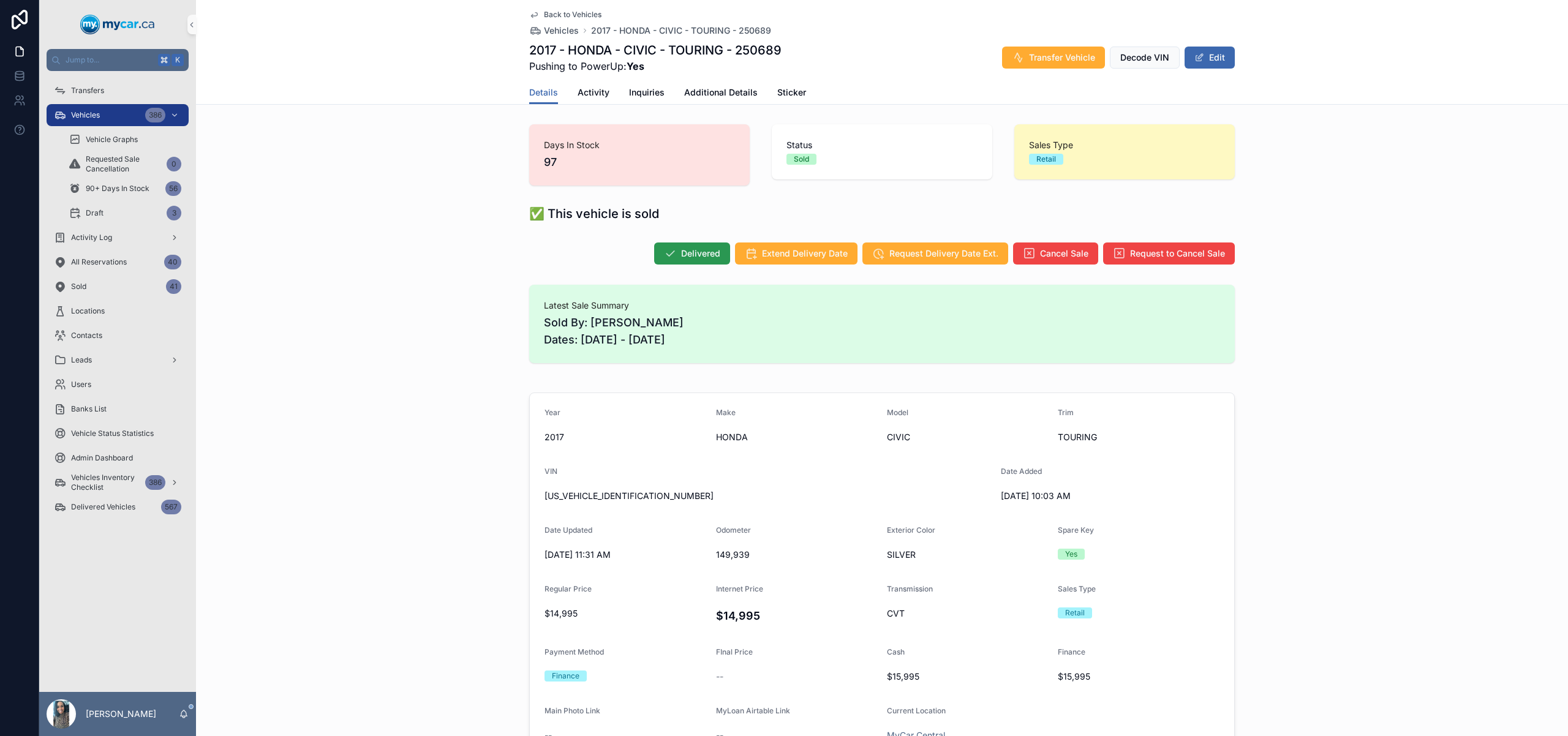
click at [688, 255] on span "Delivered" at bounding box center [700, 254] width 39 height 12
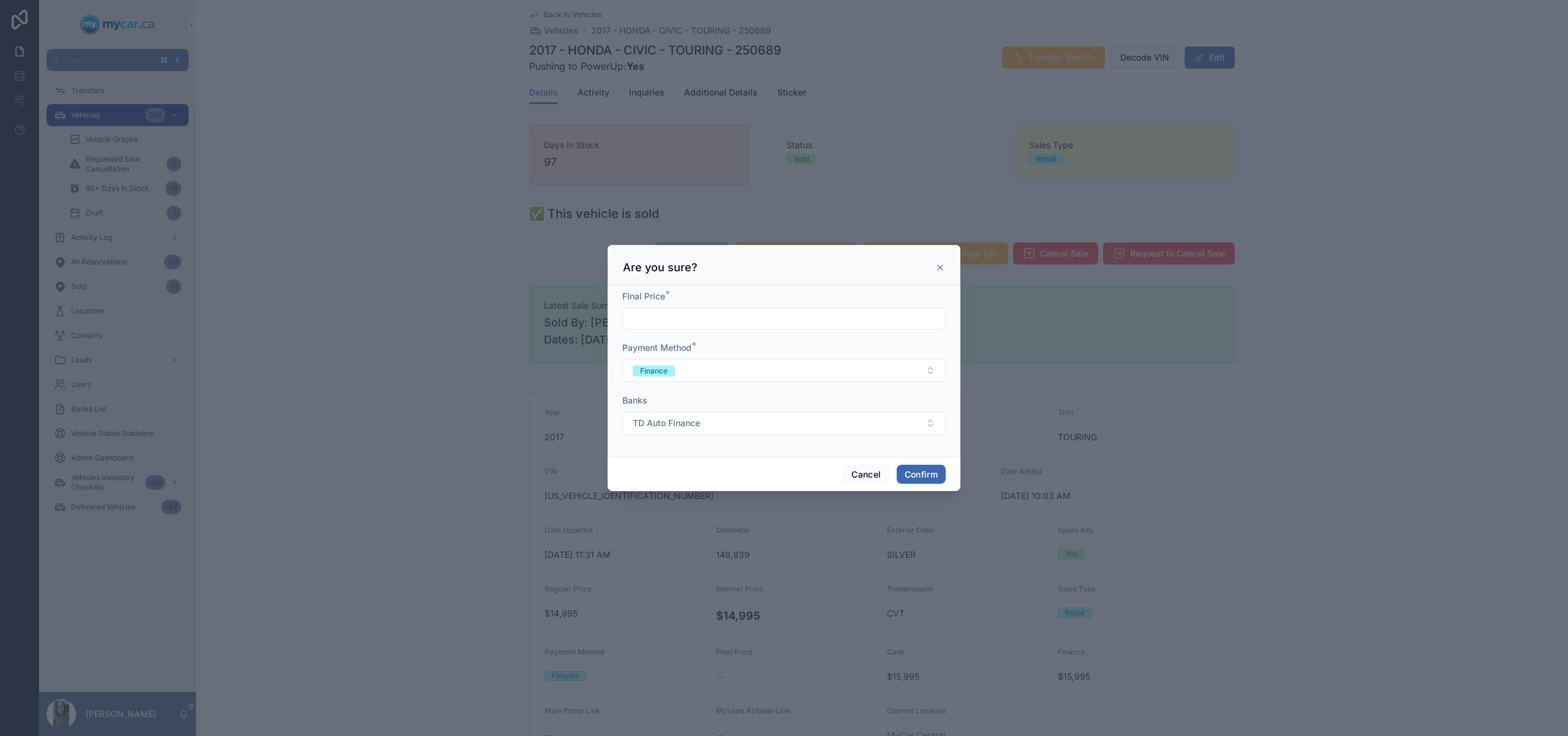
click at [783, 318] on input "text" at bounding box center [784, 318] width 322 height 17
type input "**********"
drag, startPoint x: 927, startPoint y: 475, endPoint x: 939, endPoint y: 458, distance: 20.8
click at [927, 474] on button "Confirm" at bounding box center [921, 475] width 49 height 19
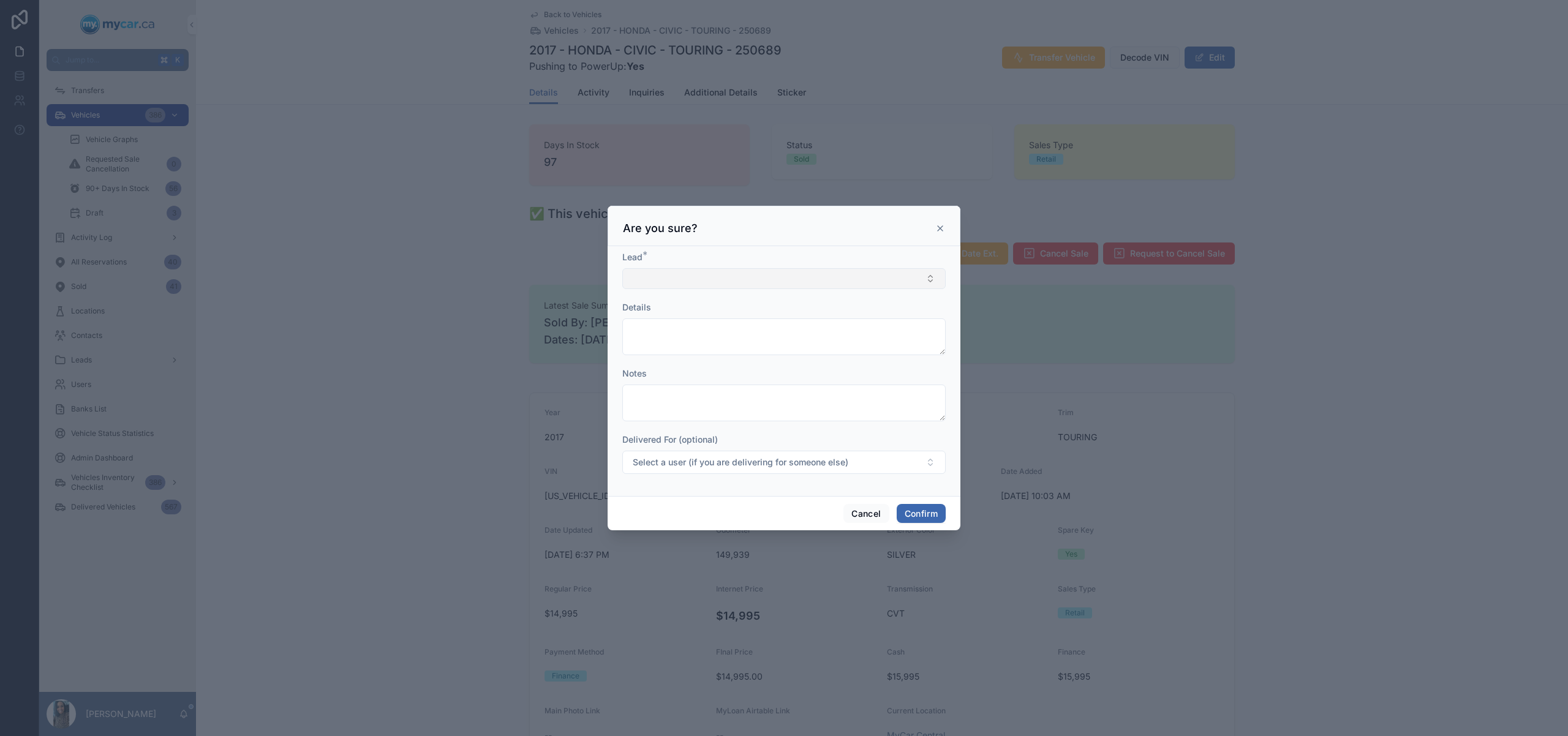
click at [739, 282] on button "Select Button" at bounding box center [784, 279] width 324 height 21
type input "*****"
click at [717, 327] on span "[PERSON_NAME] [[EMAIL_ADDRESS][DOMAIN_NAME]]" at bounding box center [743, 327] width 226 height 12
click at [727, 470] on button "Select a user (if you are delivering for someone else)" at bounding box center [784, 464] width 324 height 23
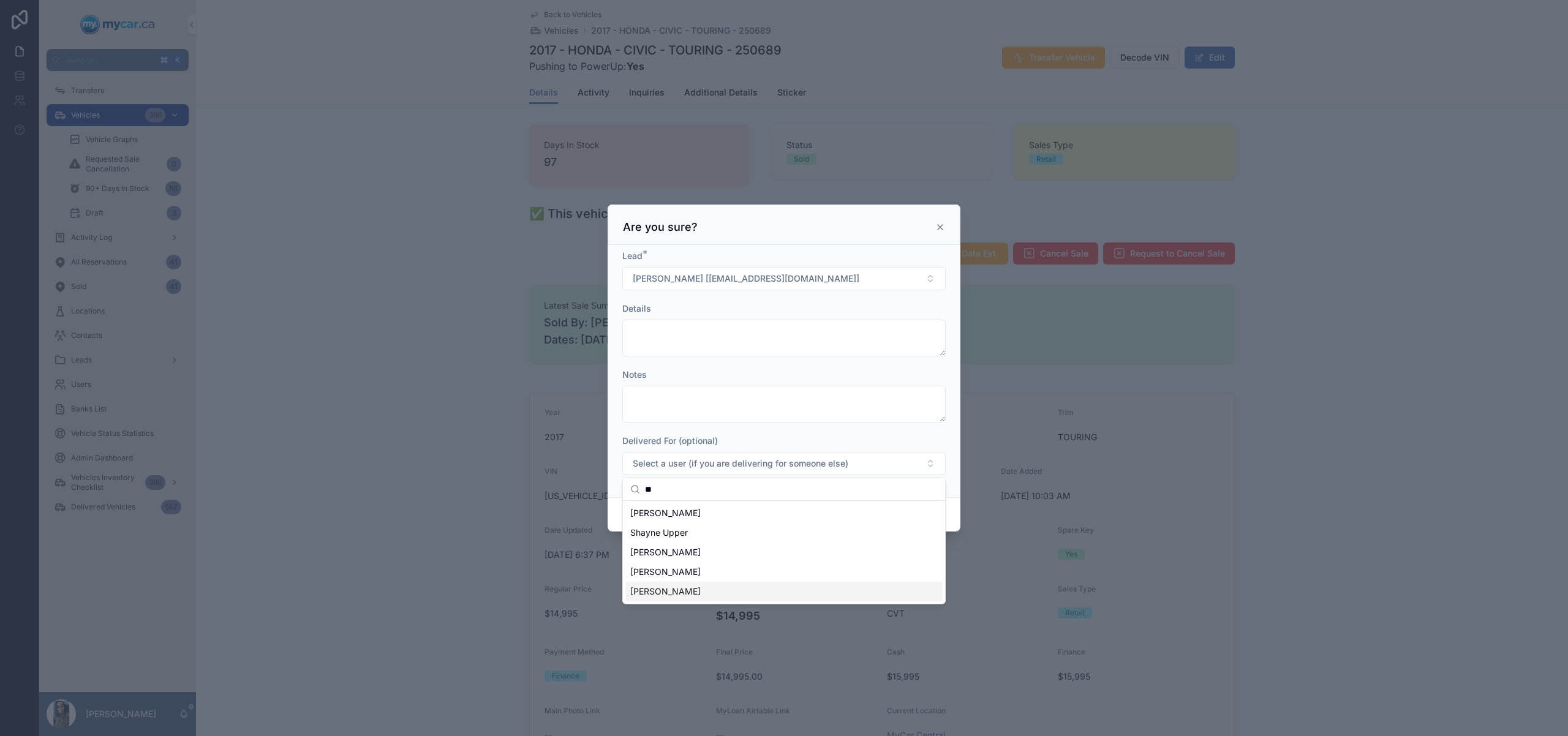
type input "**"
click at [703, 586] on div "[PERSON_NAME]" at bounding box center [784, 591] width 317 height 19
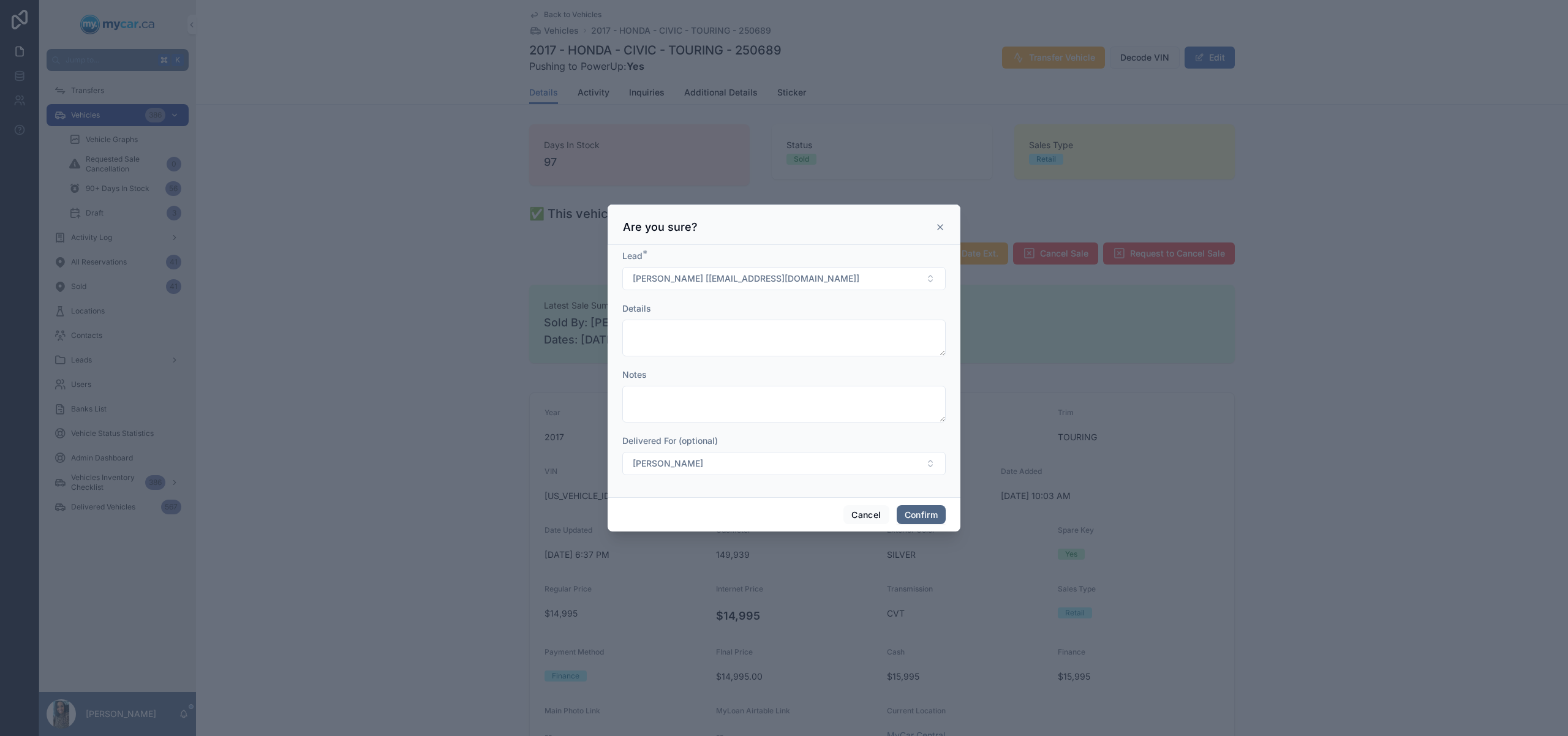
click at [928, 509] on button "Confirm" at bounding box center [921, 515] width 49 height 19
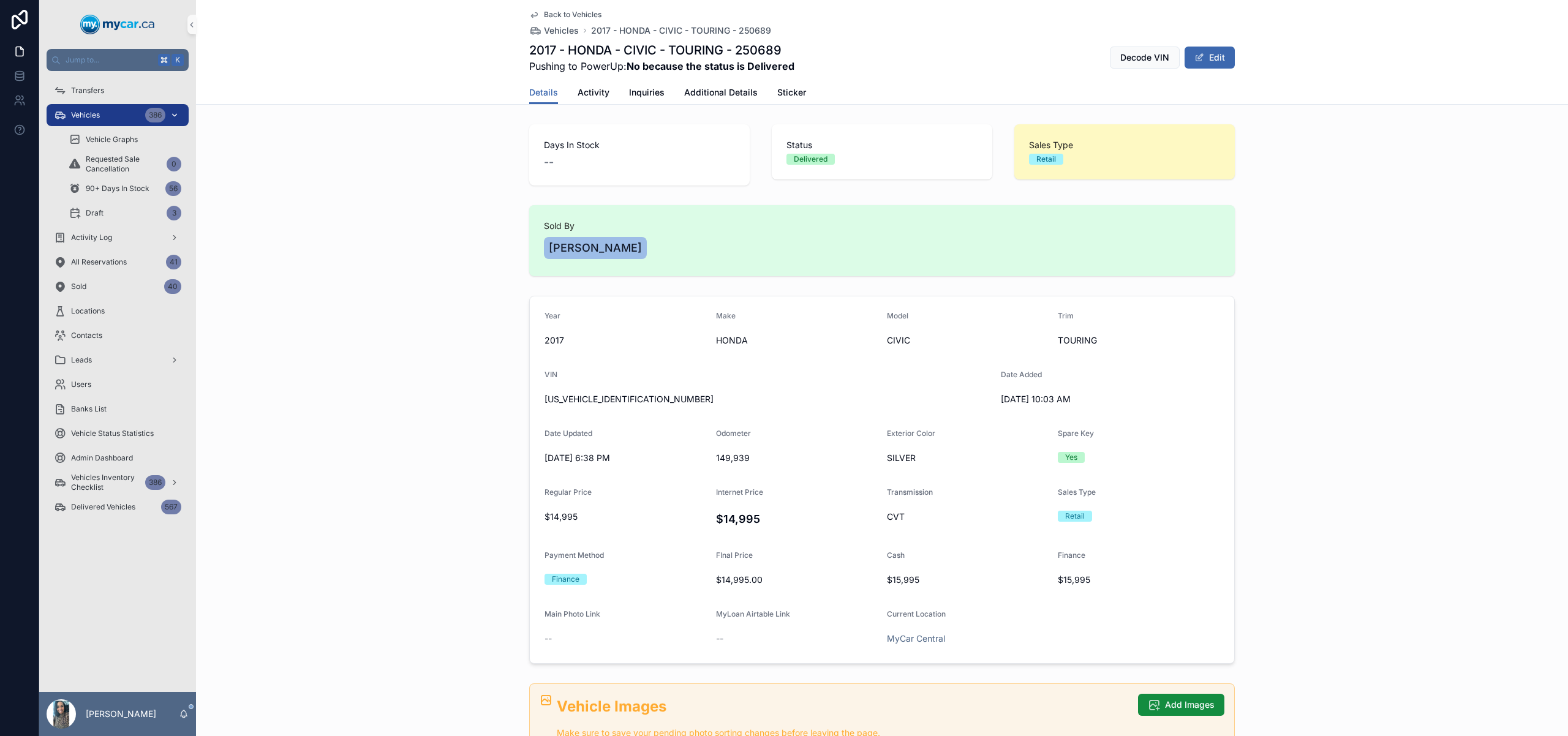
click at [79, 114] on span "Vehicles" at bounding box center [86, 115] width 29 height 10
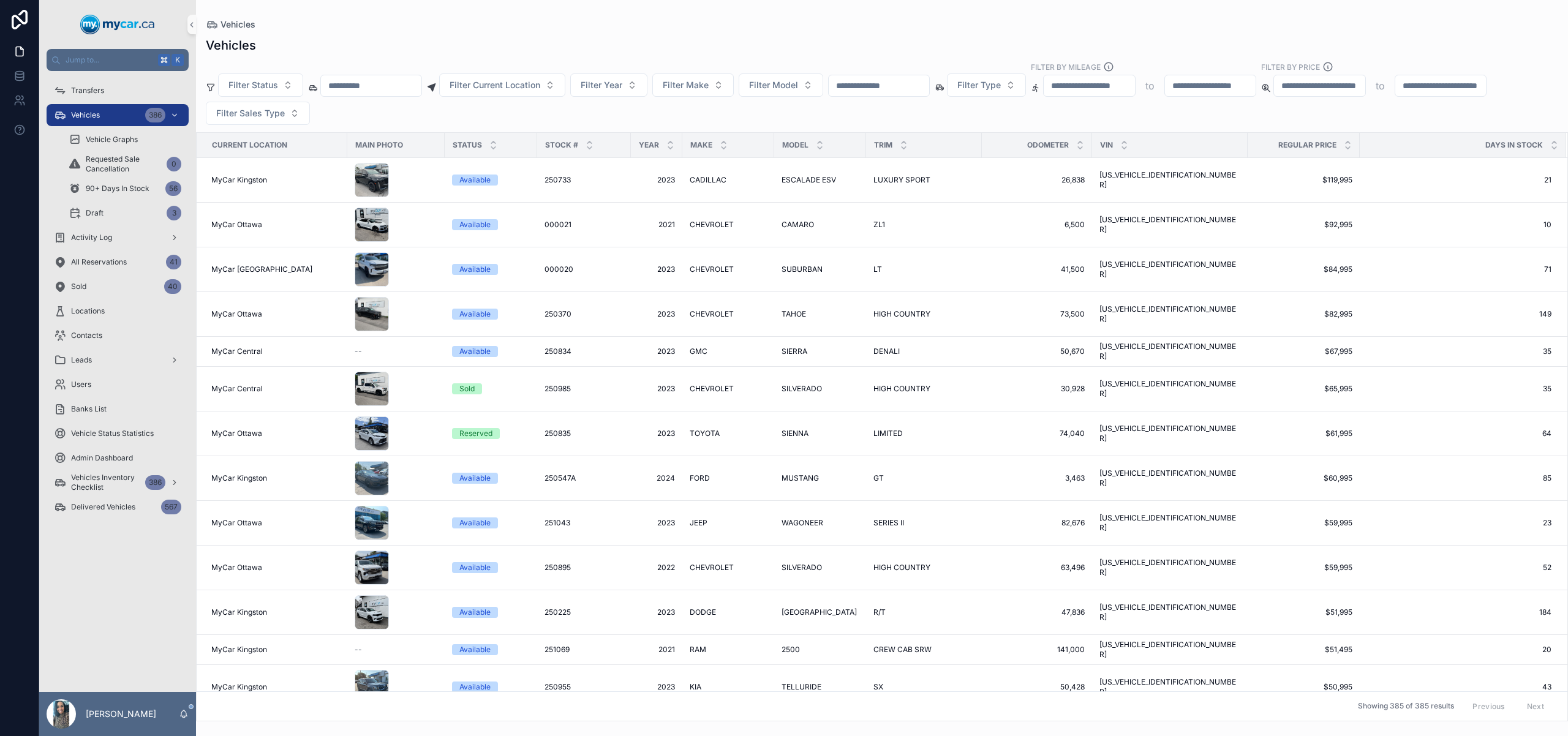
click at [884, 81] on input "scrollable content" at bounding box center [879, 86] width 101 height 17
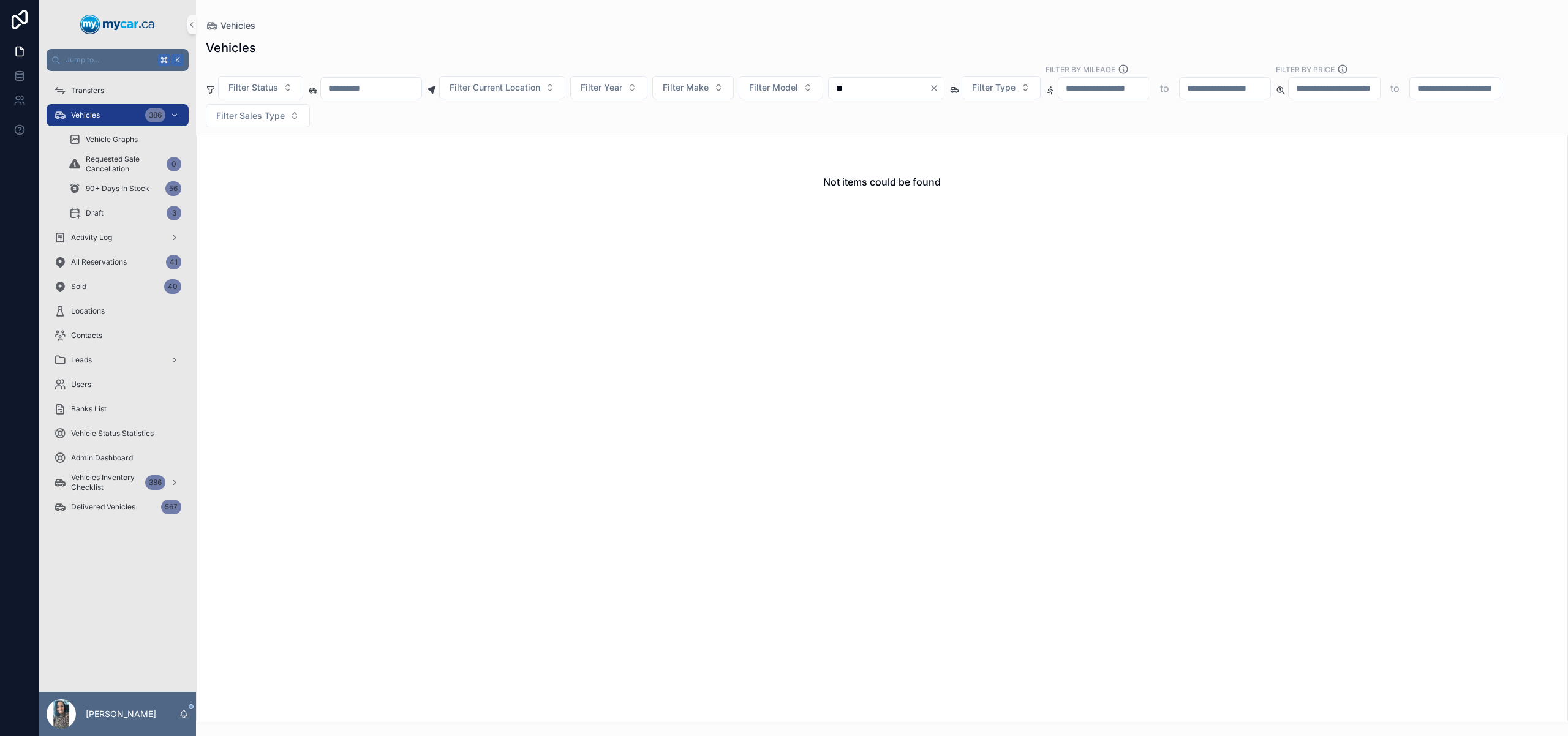
type input "*"
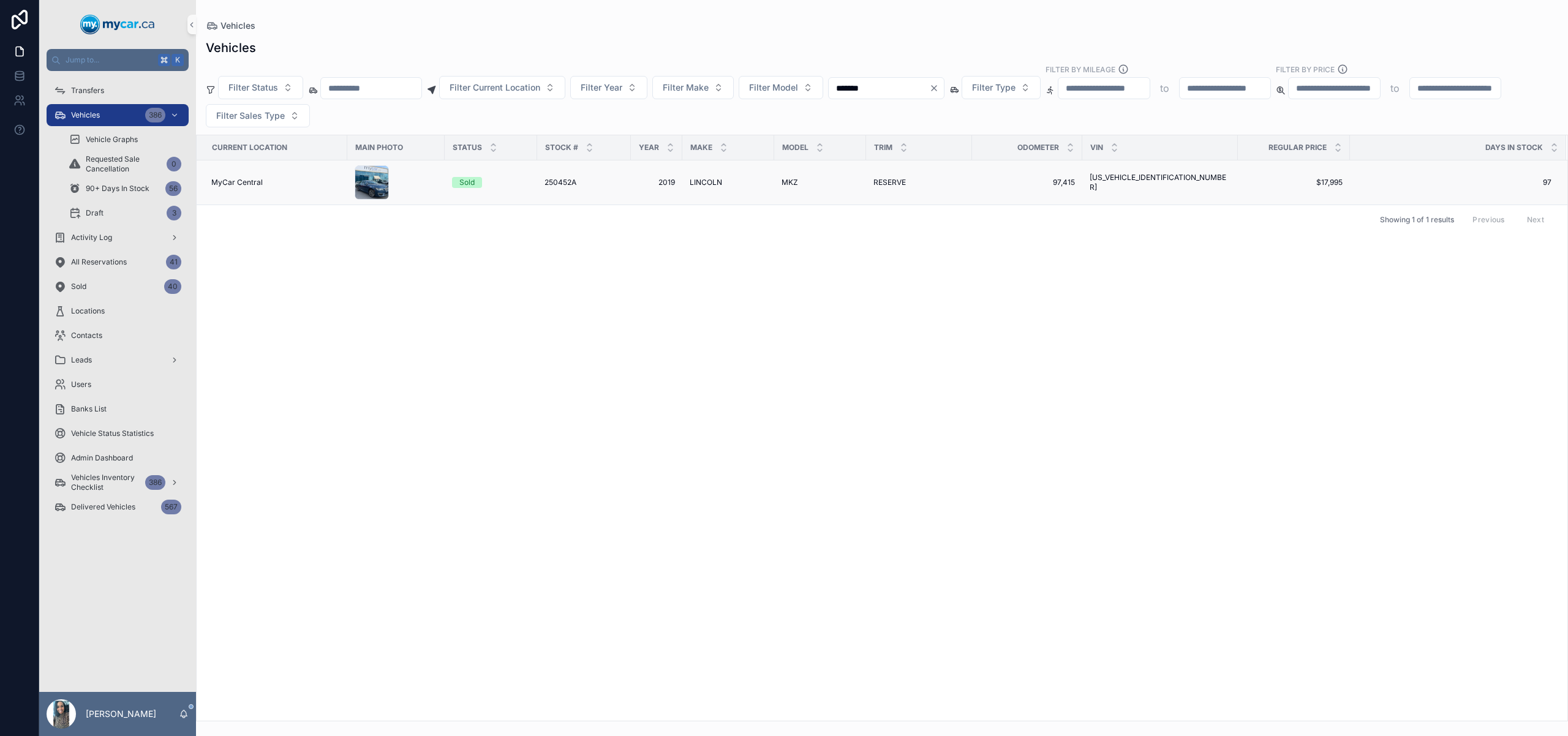
type input "*******"
click at [903, 186] on span "RESERVE" at bounding box center [889, 182] width 32 height 10
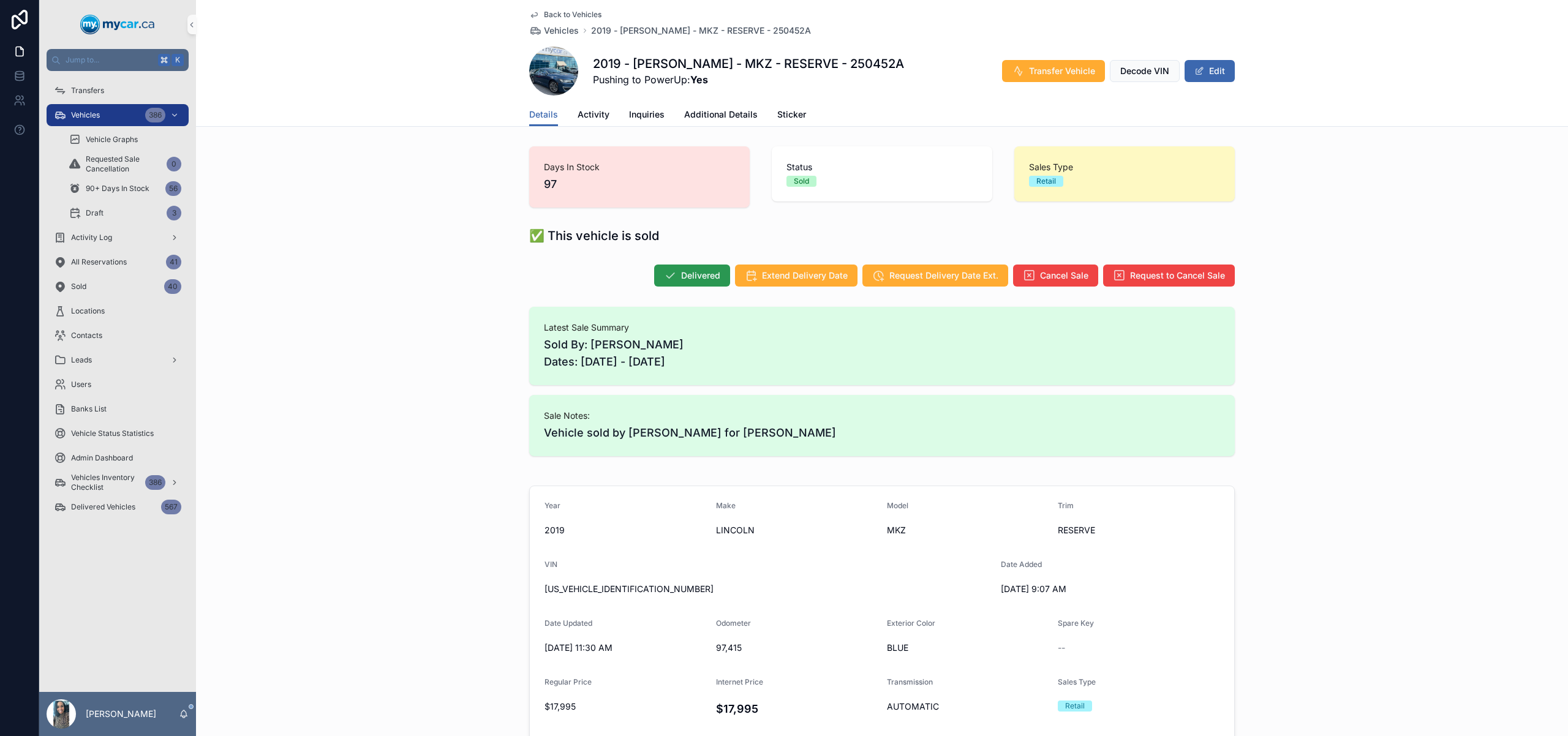
click at [690, 268] on button "Delivered" at bounding box center [692, 275] width 76 height 22
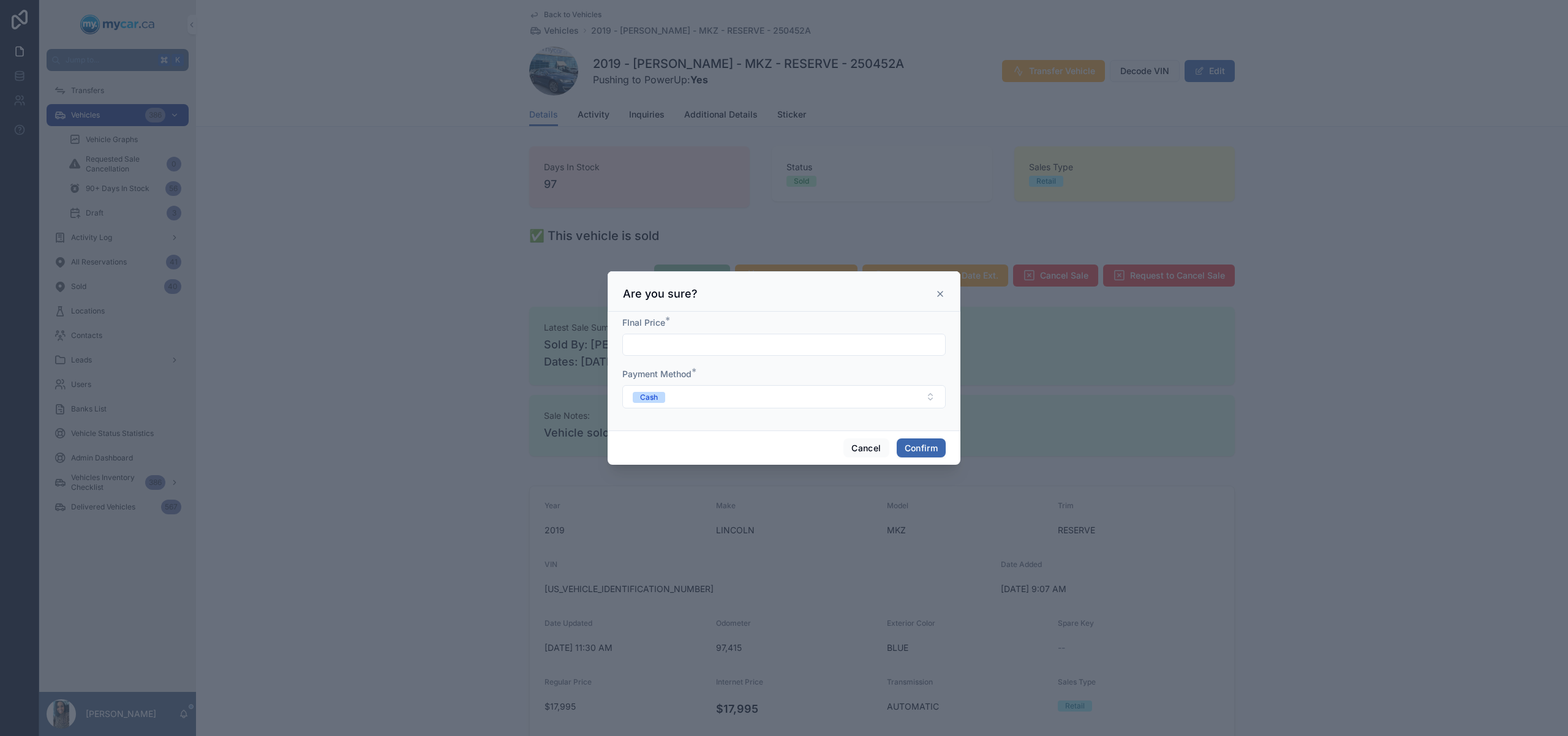
click at [697, 341] on input "text" at bounding box center [784, 344] width 322 height 17
click at [676, 339] on input "**********" at bounding box center [784, 344] width 322 height 17
type input "**********"
click at [922, 450] on button "Confirm" at bounding box center [921, 448] width 49 height 19
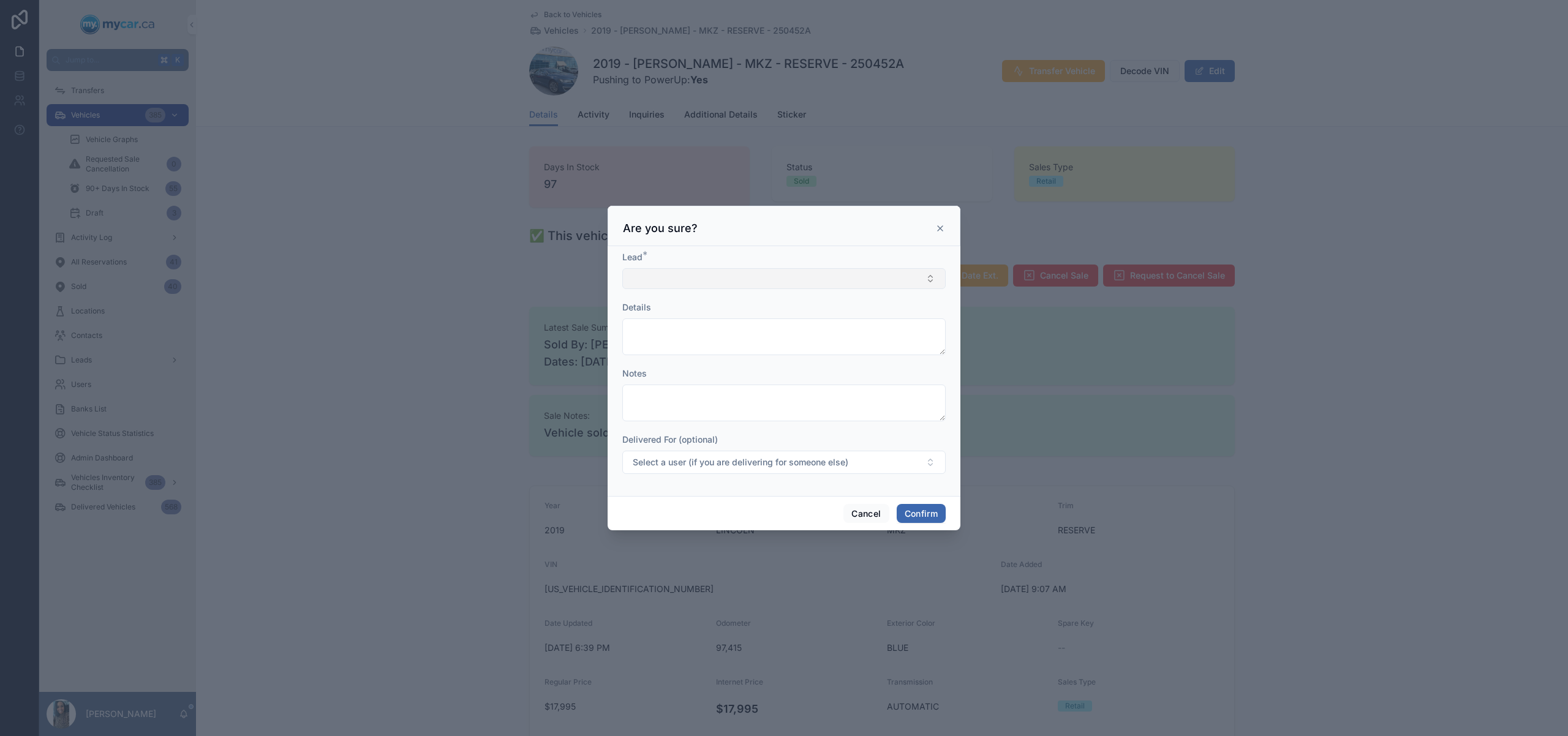
click at [782, 281] on button "Select Button" at bounding box center [784, 279] width 324 height 21
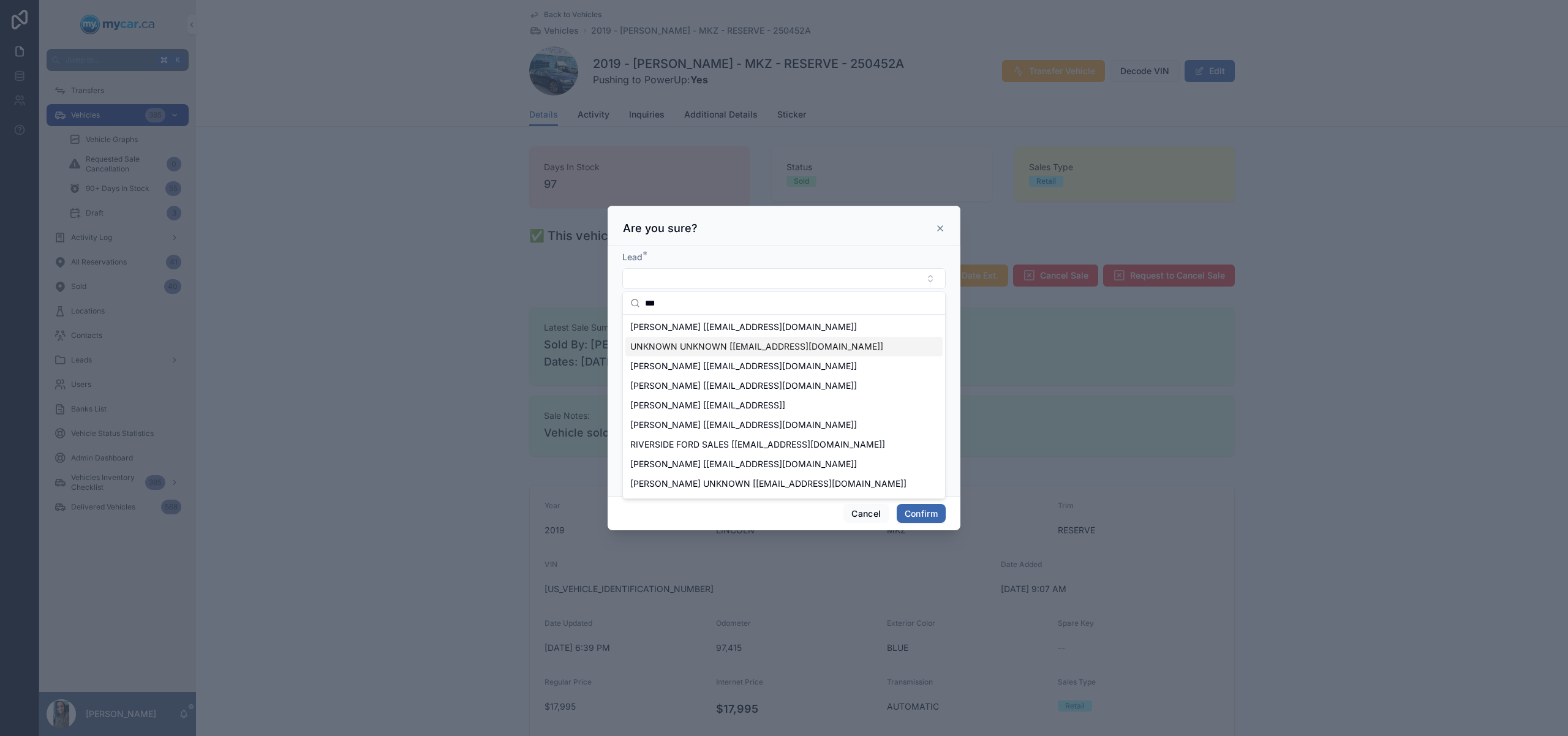
type input "***"
click at [672, 335] on div "[PERSON_NAME] [[EMAIL_ADDRESS][DOMAIN_NAME]]" at bounding box center [784, 327] width 317 height 19
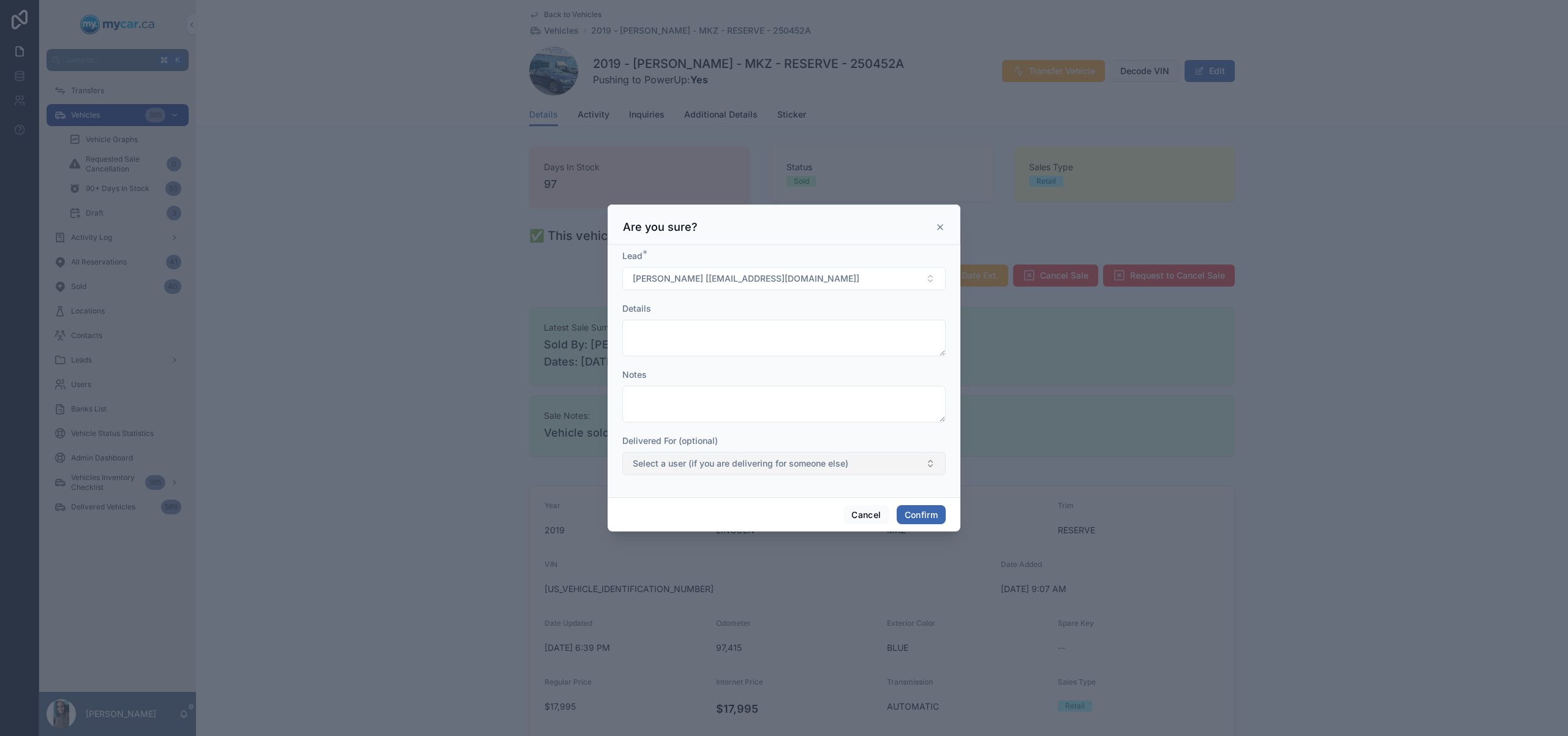
click at [811, 469] on button "Select a user (if you are delivering for someone else)" at bounding box center [784, 464] width 324 height 23
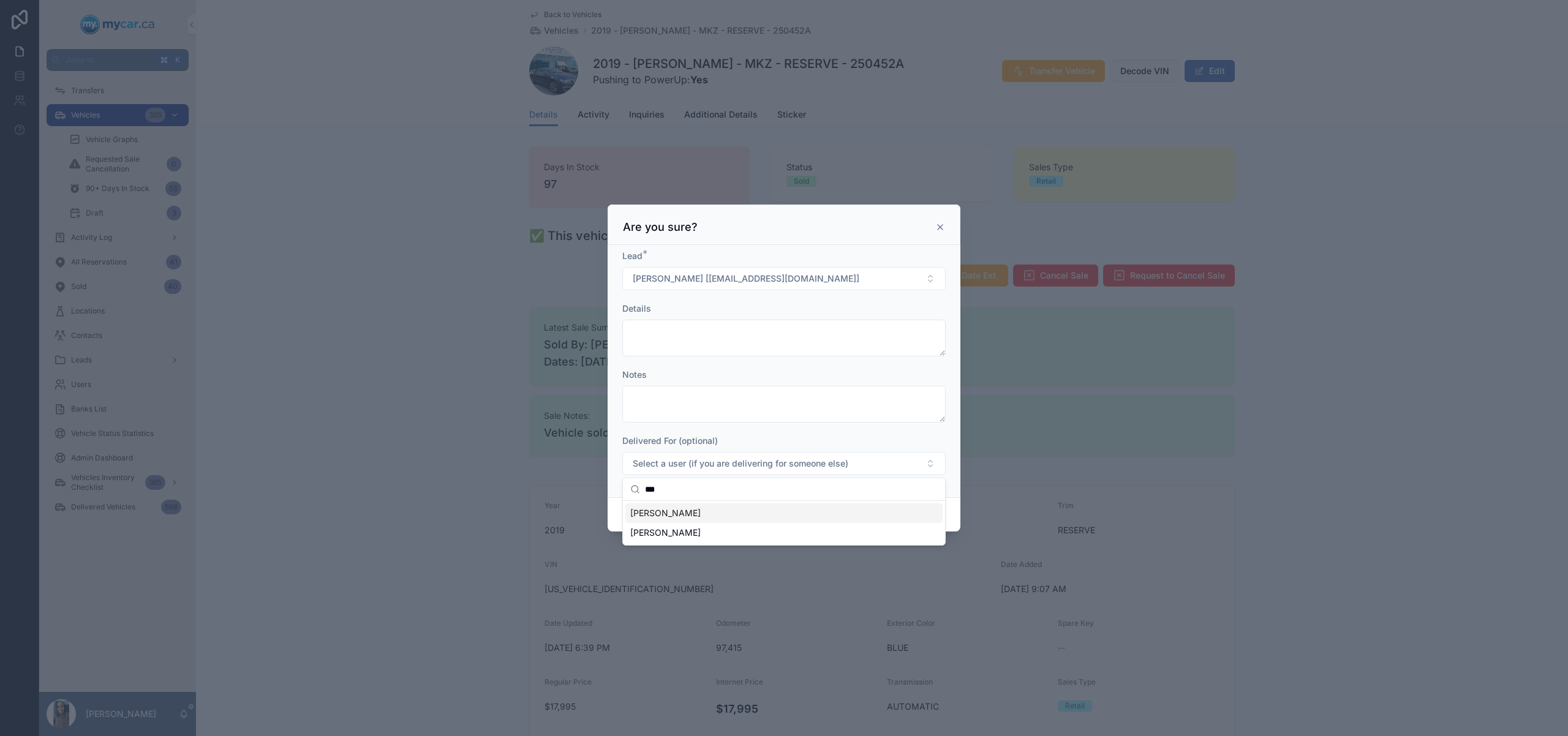
type input "***"
click at [761, 528] on div "[PERSON_NAME]" at bounding box center [784, 533] width 317 height 19
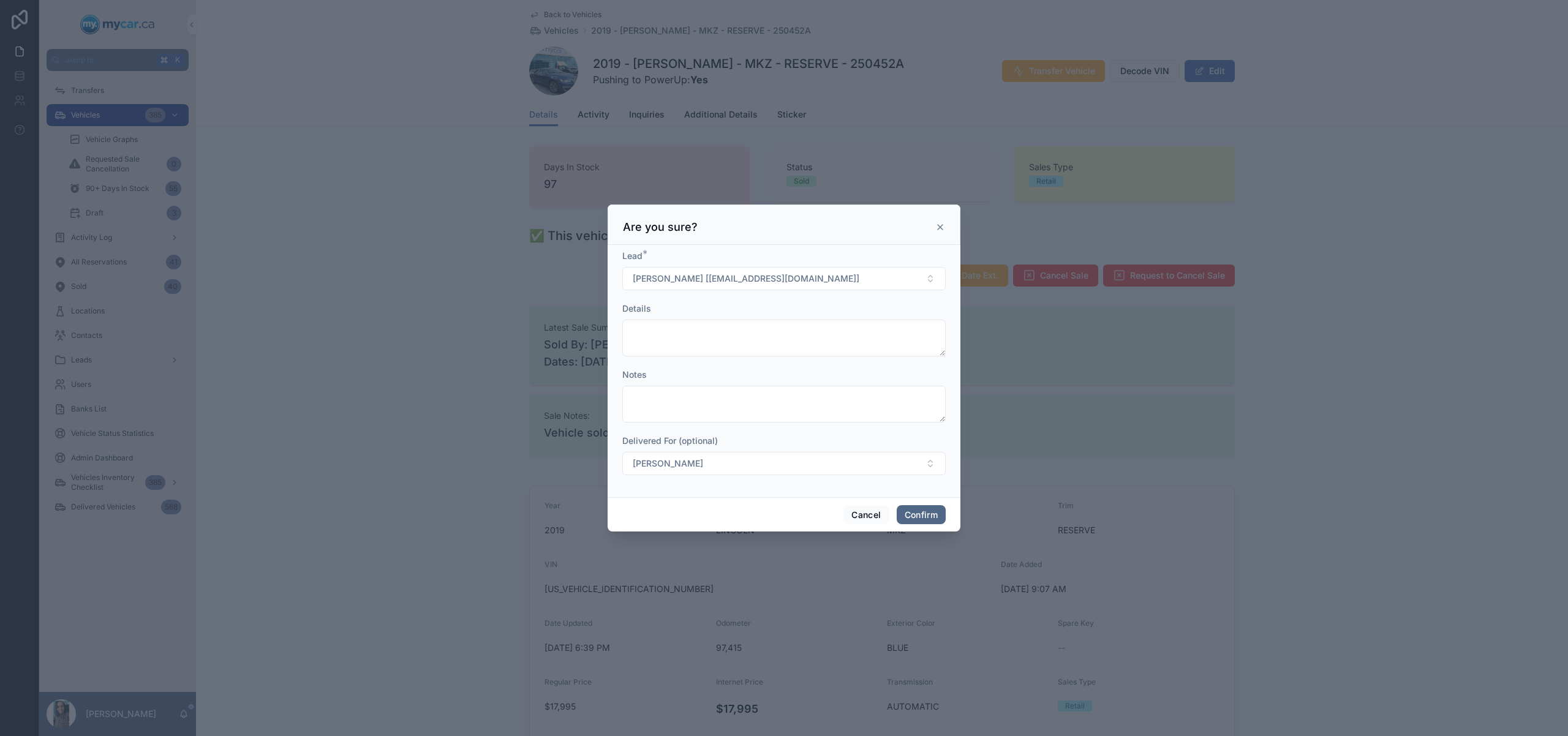
click at [924, 508] on button "Confirm" at bounding box center [921, 515] width 49 height 19
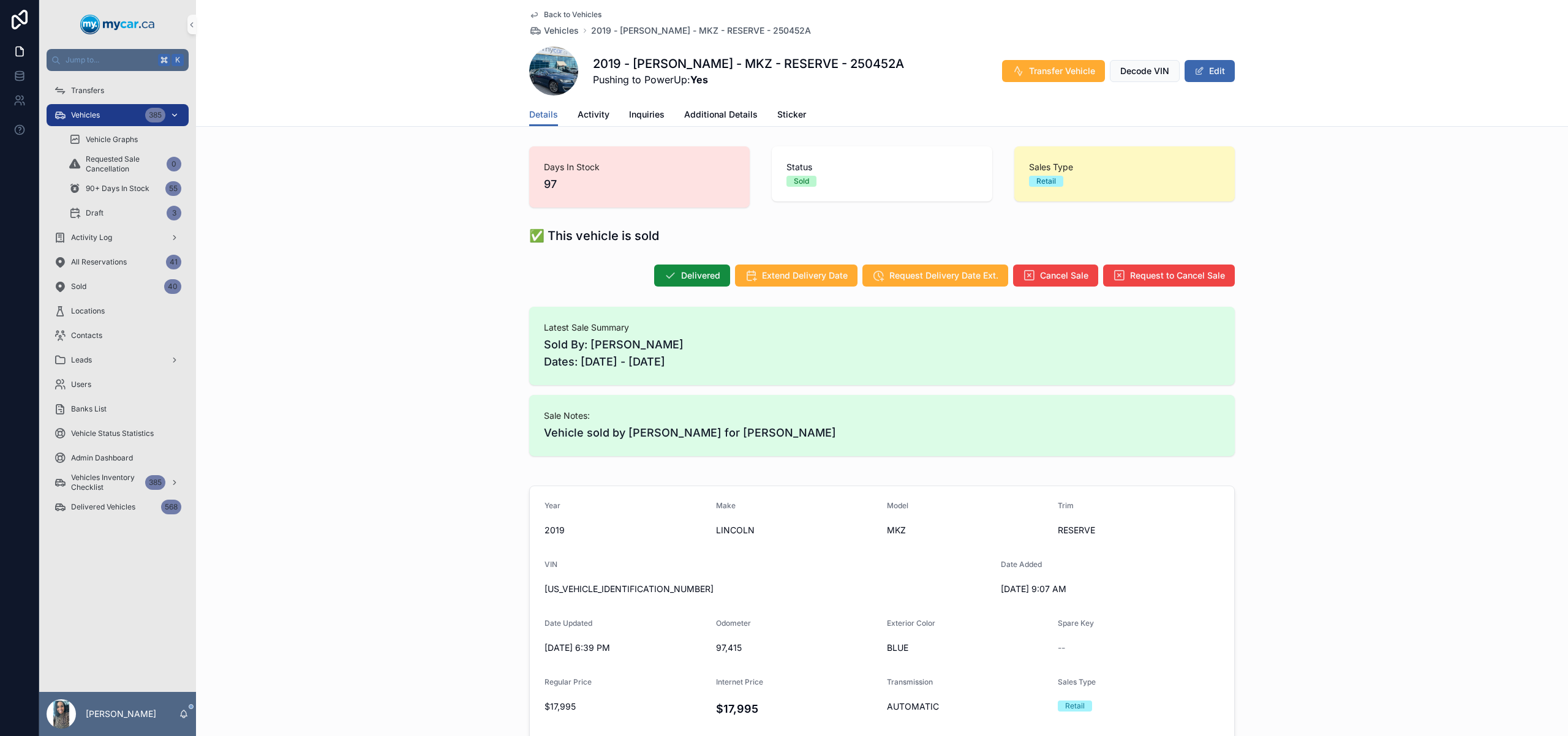
click at [104, 117] on div "Vehicles 385" at bounding box center [117, 115] width 128 height 19
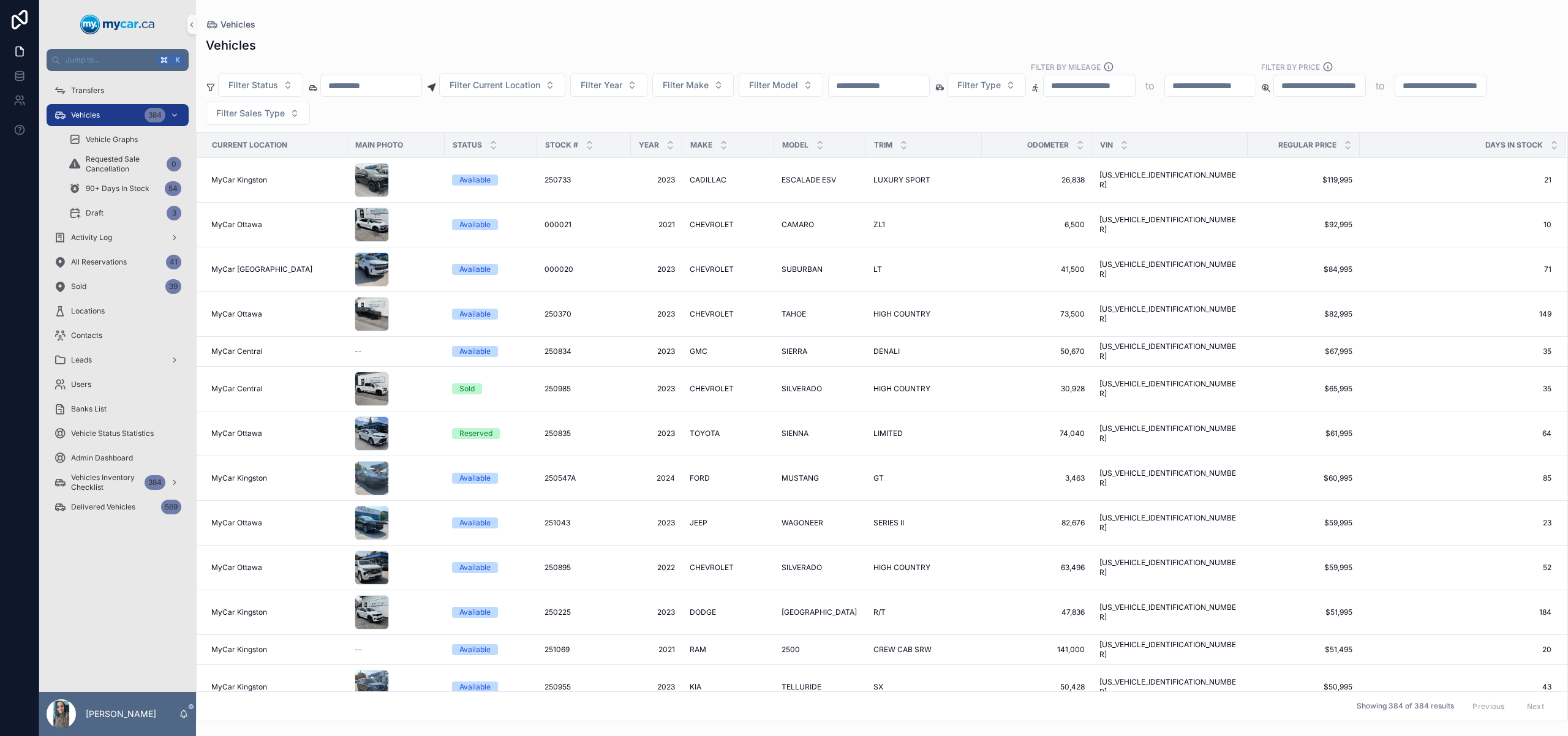
click at [888, 82] on input "scrollable content" at bounding box center [879, 86] width 101 height 17
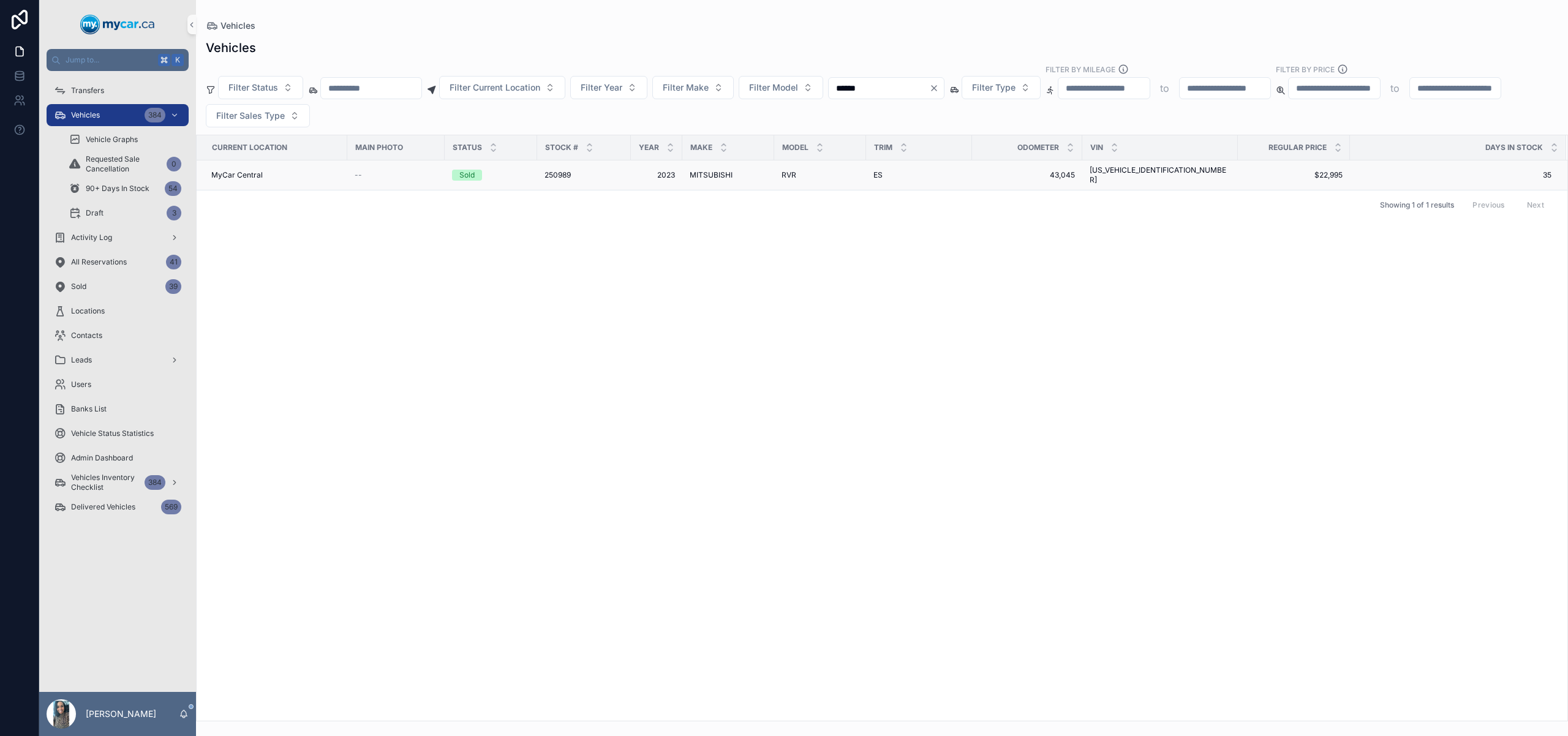
type input "******"
click at [803, 170] on div "RVR RVR" at bounding box center [820, 175] width 77 height 10
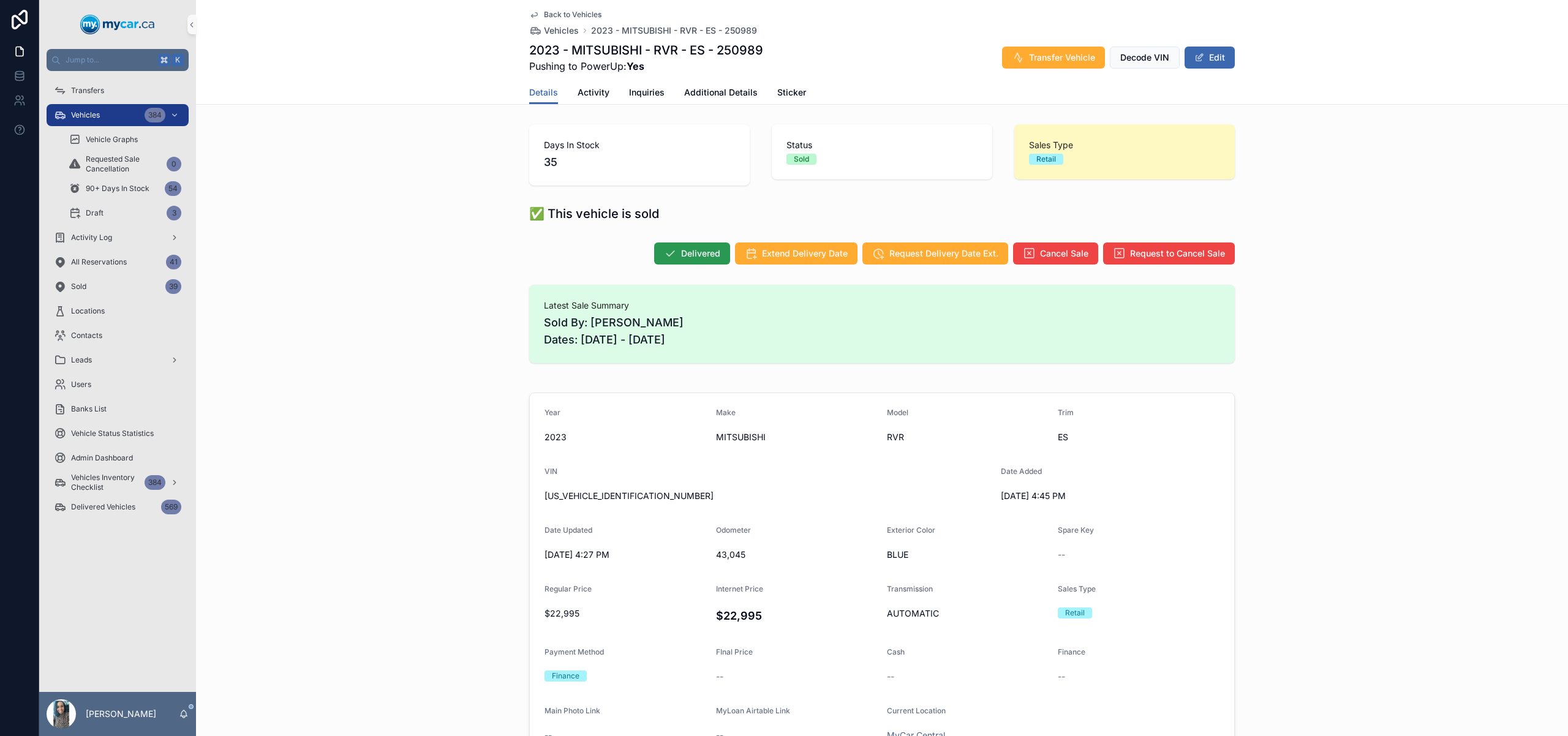
click at [664, 254] on icon "scrollable content" at bounding box center [670, 254] width 12 height 12
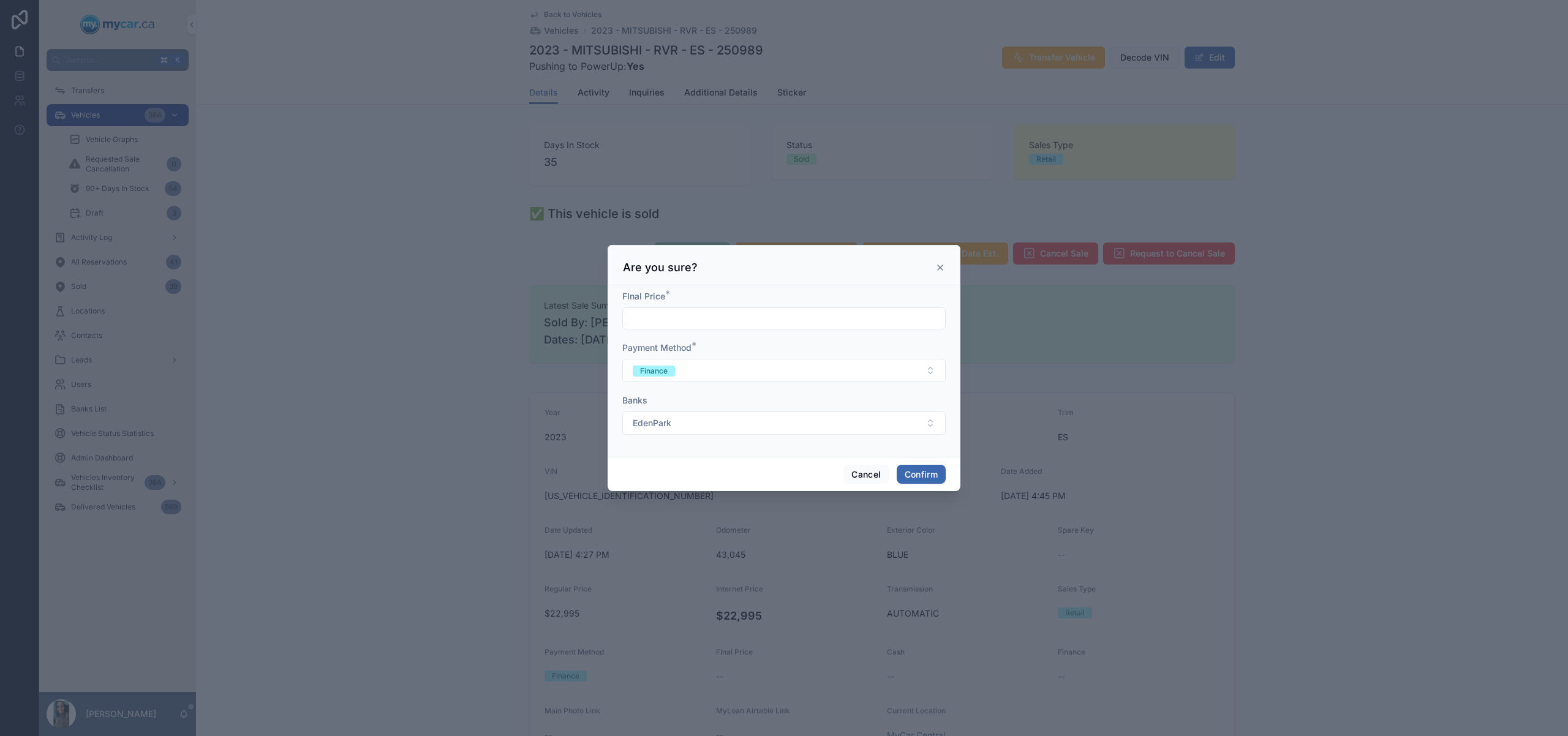
click at [697, 326] on input "text" at bounding box center [784, 318] width 322 height 17
click at [672, 320] on input "text" at bounding box center [784, 318] width 322 height 17
type input "**********"
click at [929, 469] on button "Confirm" at bounding box center [921, 475] width 49 height 19
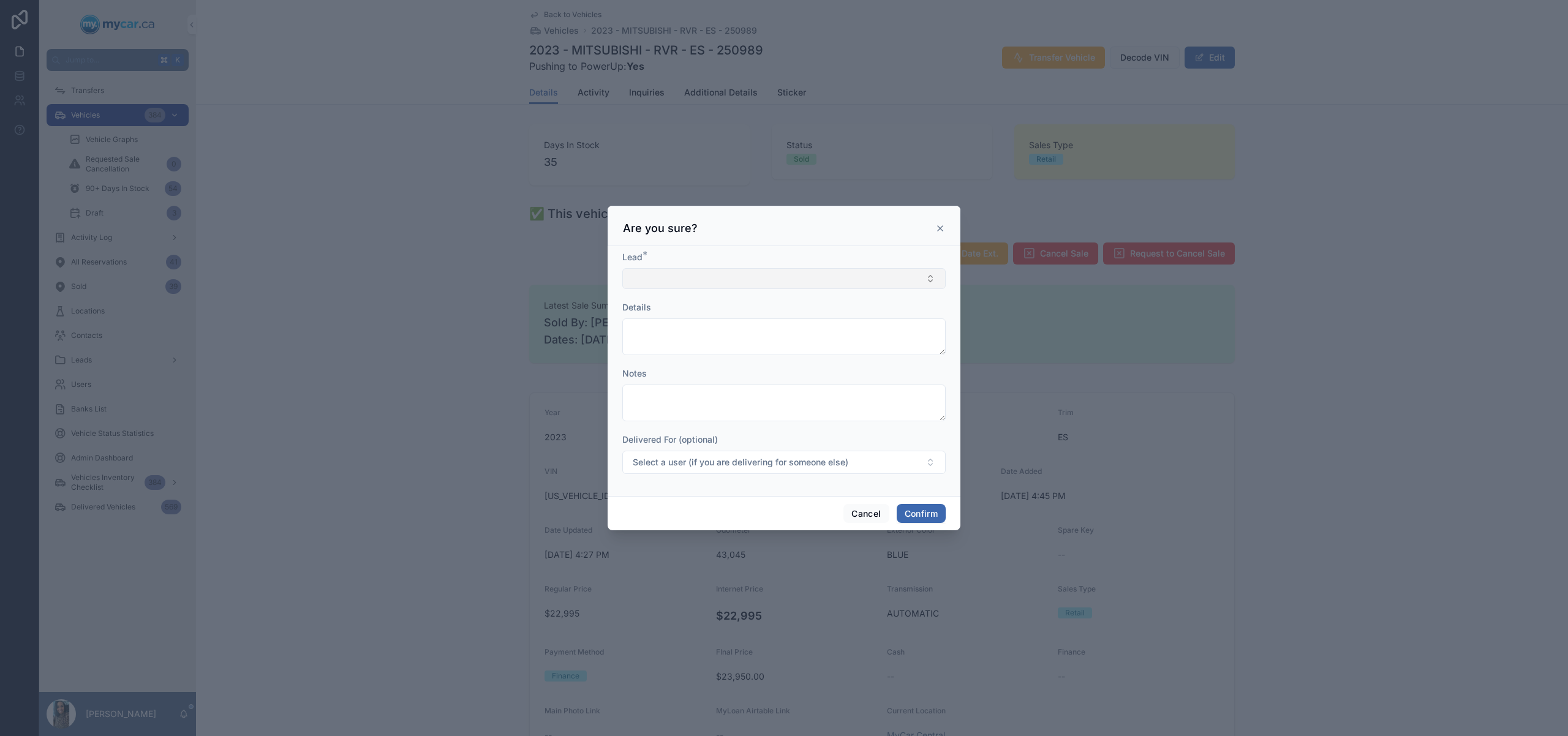
click at [752, 277] on button "Select Button" at bounding box center [784, 279] width 324 height 21
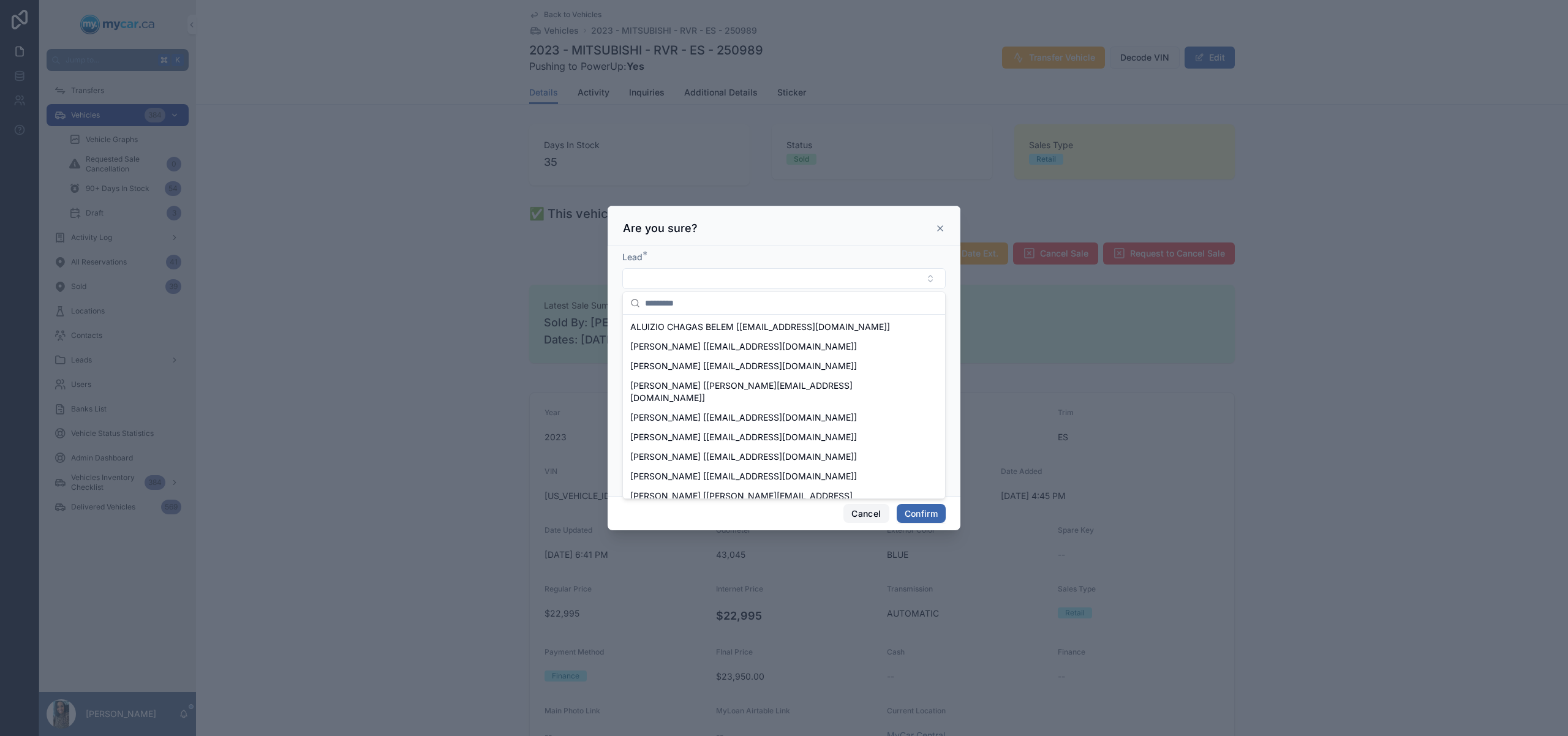
click at [868, 514] on button "Cancel" at bounding box center [866, 513] width 46 height 19
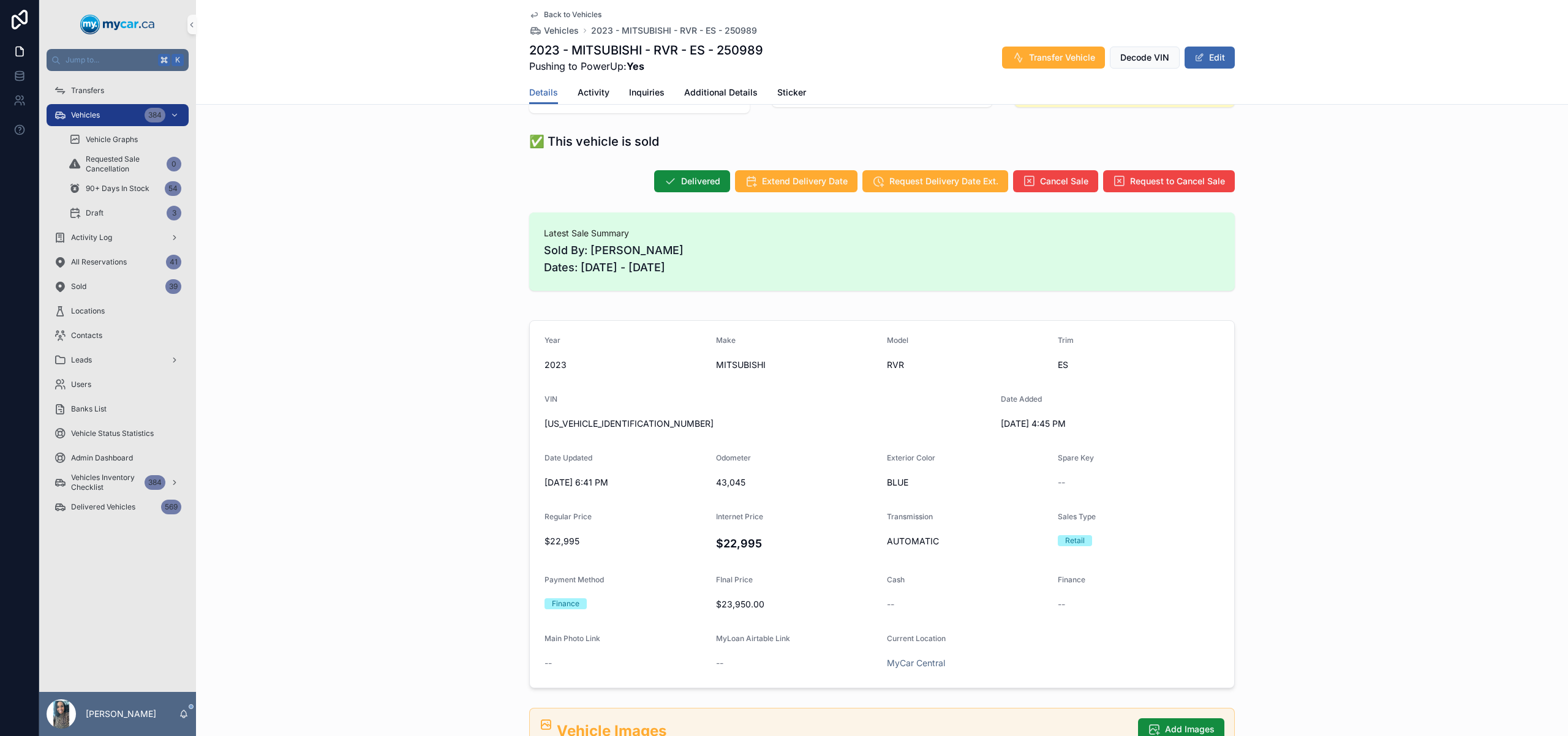
scroll to position [114, 0]
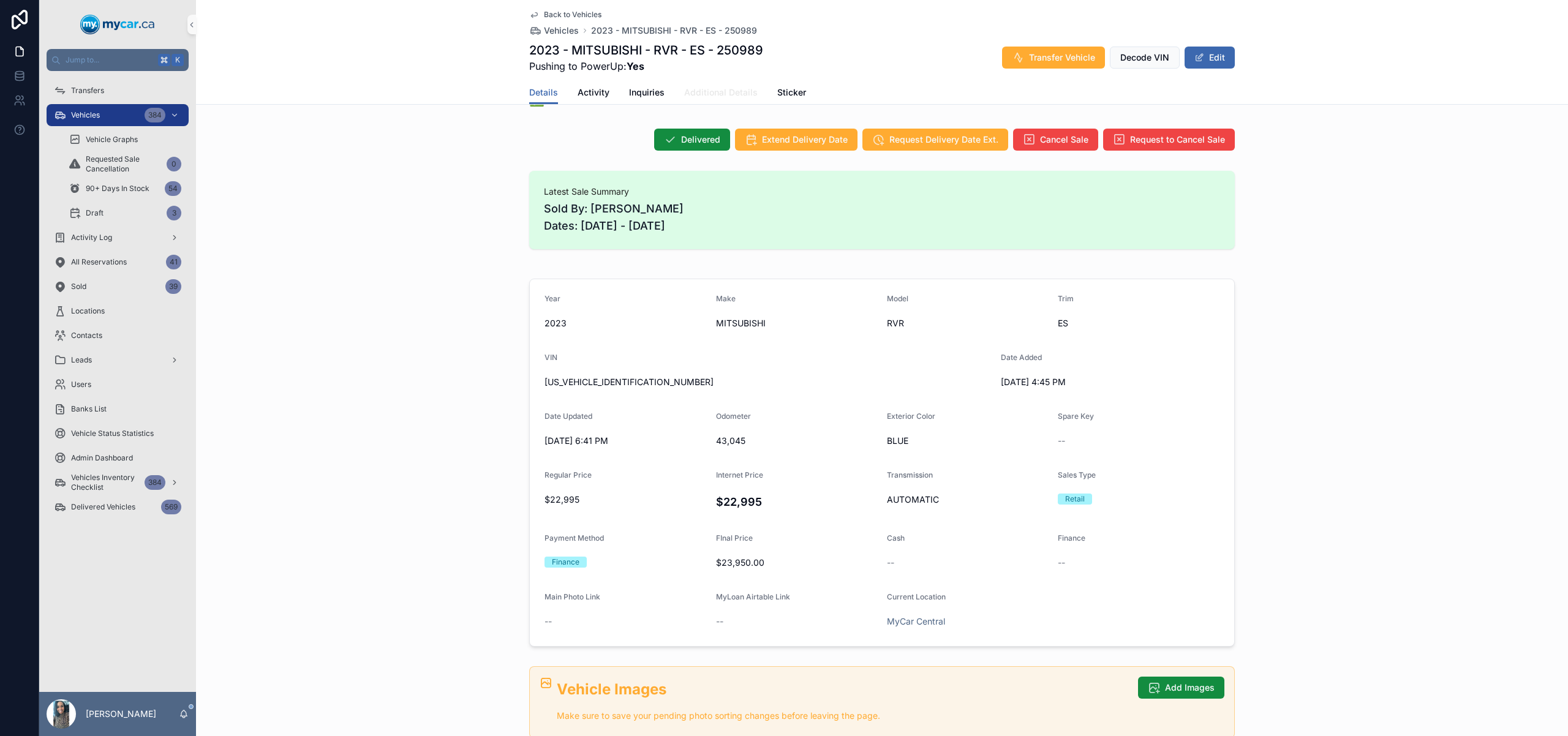
click at [718, 96] on span "Additional Details" at bounding box center [721, 92] width 73 height 12
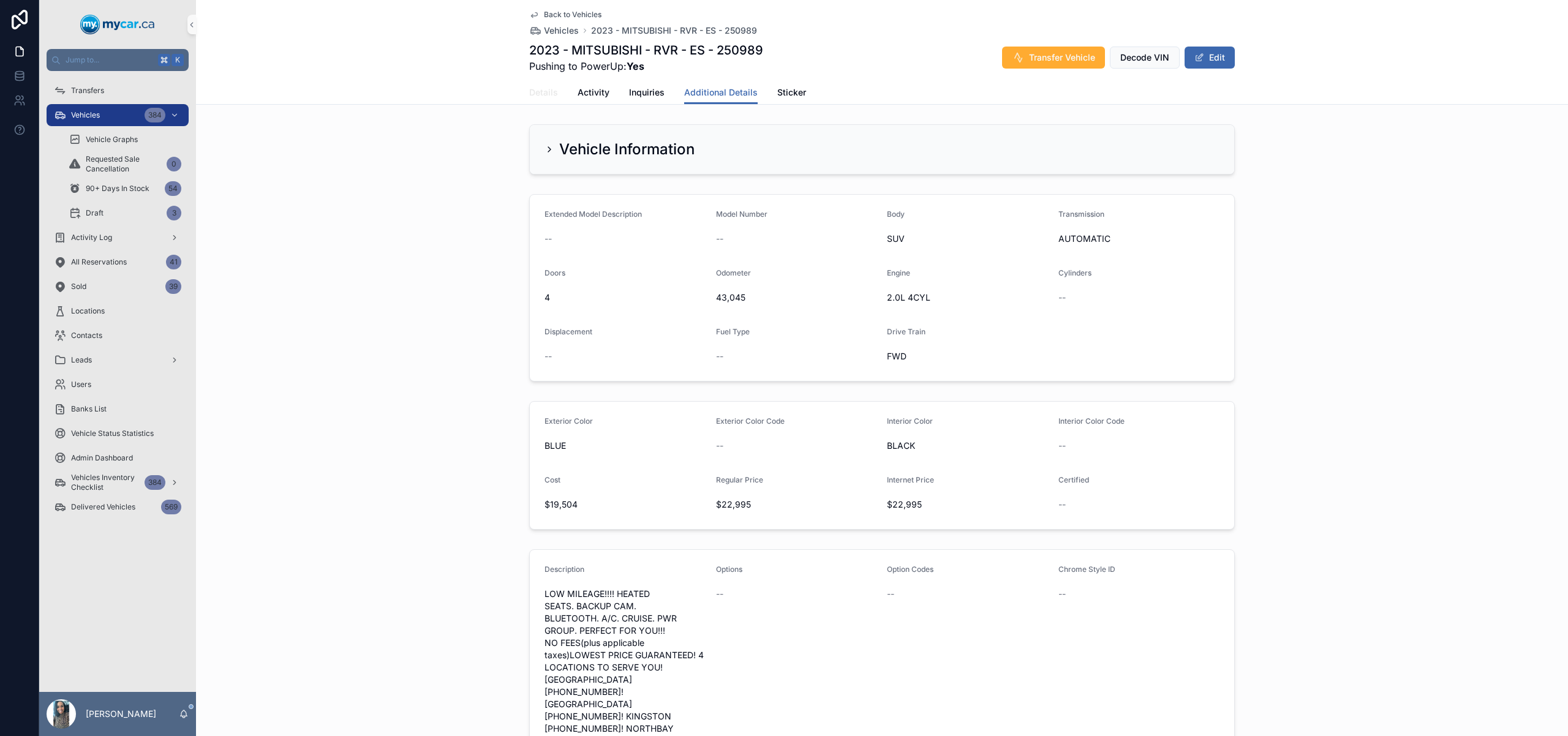
click at [541, 101] on link "Details" at bounding box center [544, 93] width 29 height 24
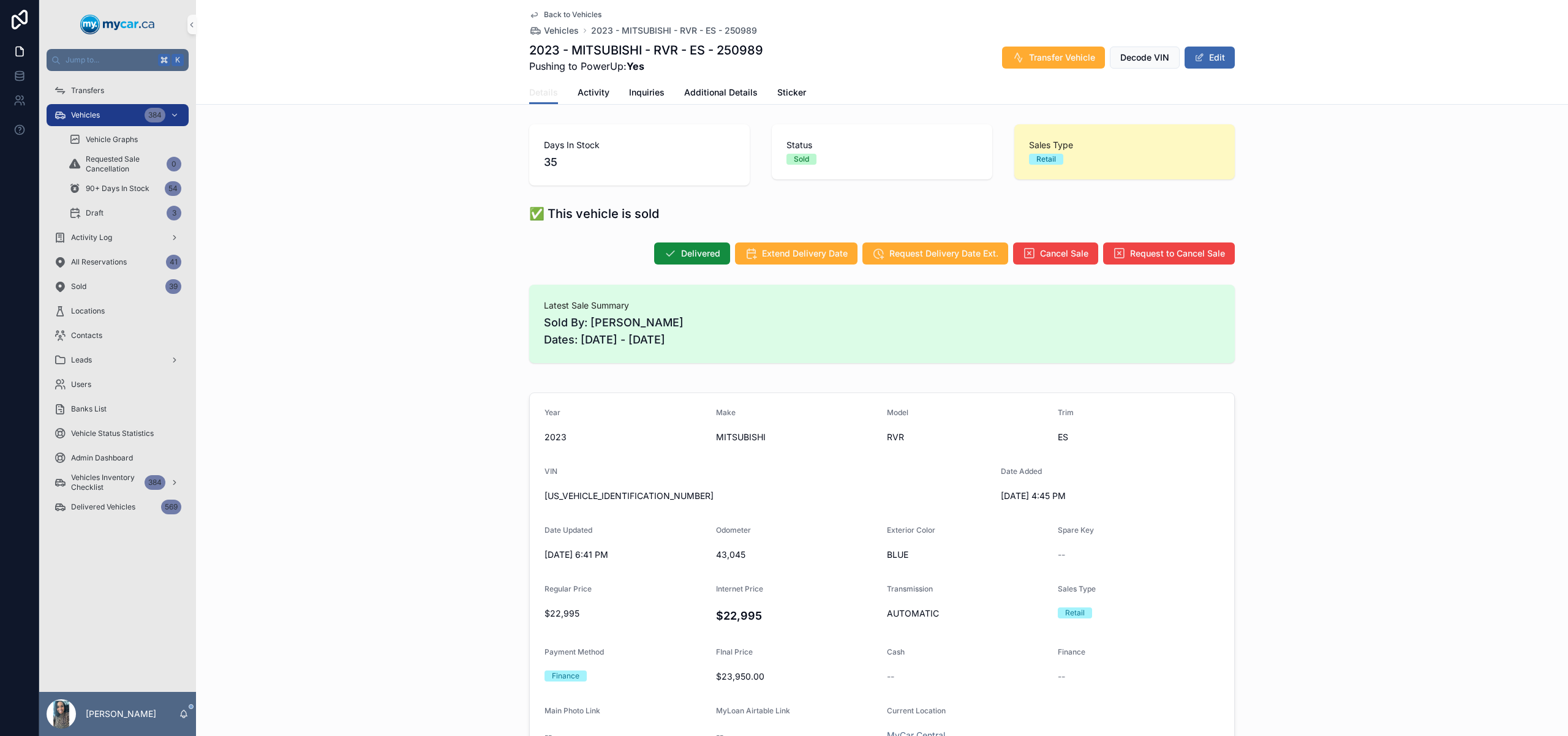
scroll to position [711, 0]
